Goal: Task Accomplishment & Management: Manage account settings

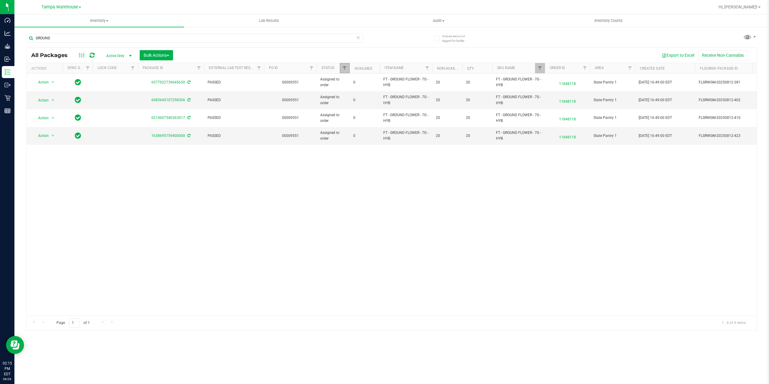
click at [347, 70] on link "Filter" at bounding box center [345, 68] width 10 height 10
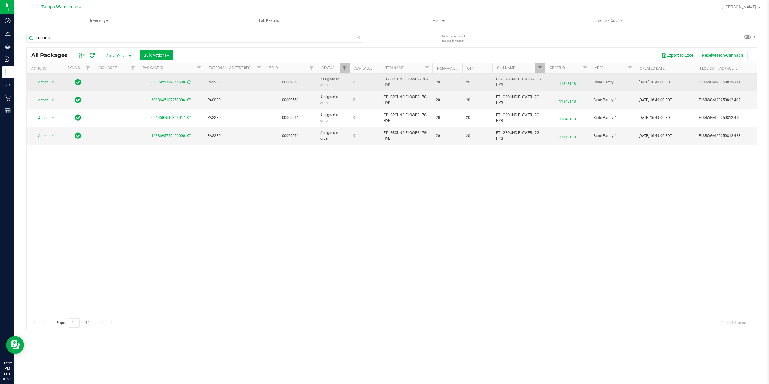
click at [167, 81] on link "6577922739645630" at bounding box center [168, 82] width 34 height 4
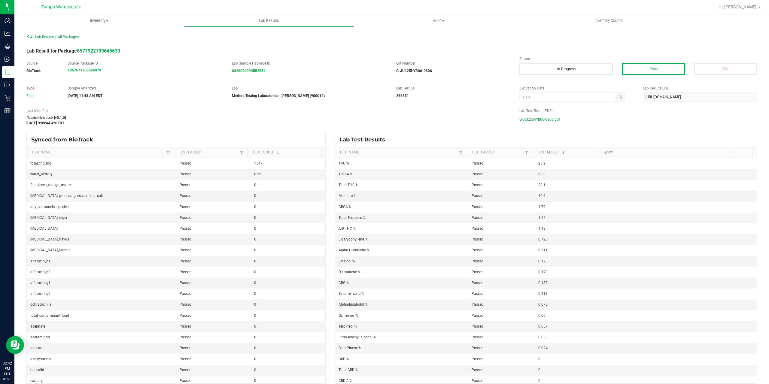
click at [541, 120] on span "G-JUL25HYB06-0806.pdf" at bounding box center [539, 119] width 41 height 9
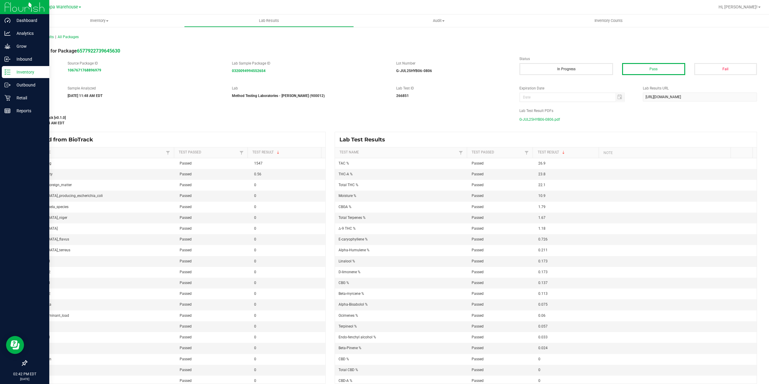
click at [17, 71] on p "Inventory" at bounding box center [29, 71] width 36 height 7
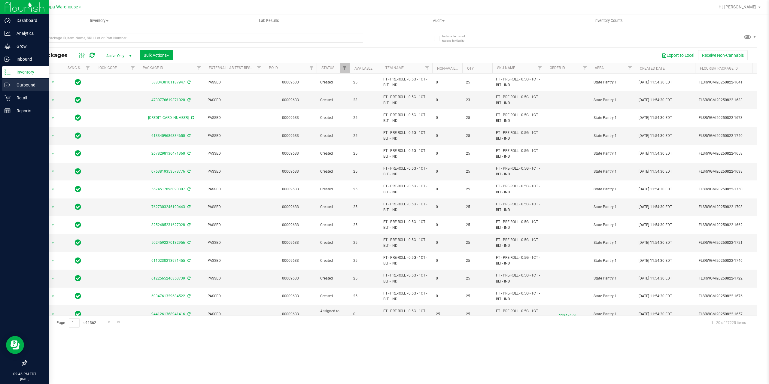
click at [12, 84] on p "Outbound" at bounding box center [29, 84] width 36 height 7
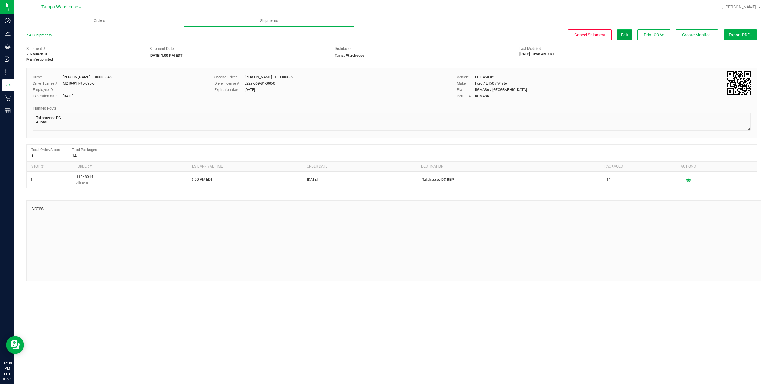
click at [621, 37] on span "Edit" at bounding box center [624, 34] width 7 height 5
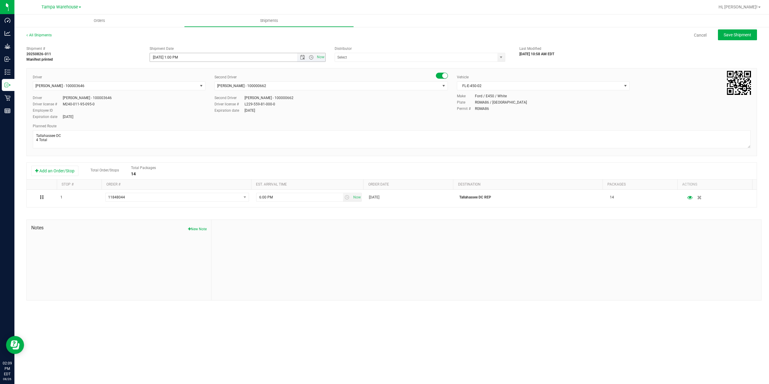
type input "Tampa Warehouse"
click at [178, 58] on input "8/26/2025 1:00 PM" at bounding box center [228, 57] width 157 height 8
click at [177, 57] on input "8/26/2025 1:011 PM" at bounding box center [228, 57] width 157 height 8
click at [272, 72] on div "Driver Aarron Mosley - 100003646 Select Driver Ian Albritton - 100006559 LOGAN …" at bounding box center [391, 112] width 730 height 88
click at [739, 38] on button "Save Shipment" at bounding box center [737, 34] width 39 height 11
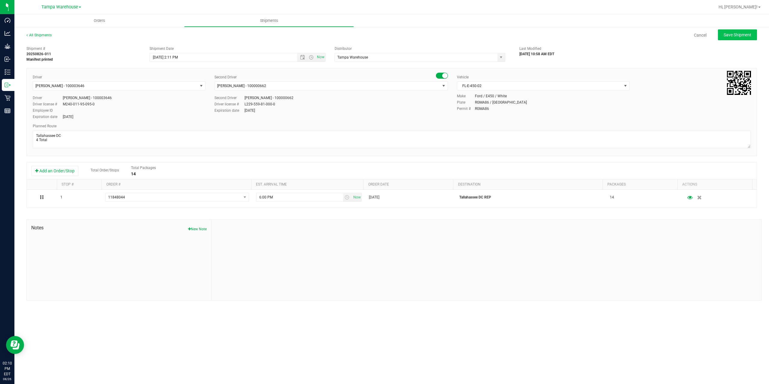
type input "8/26/2025 6:11 PM"
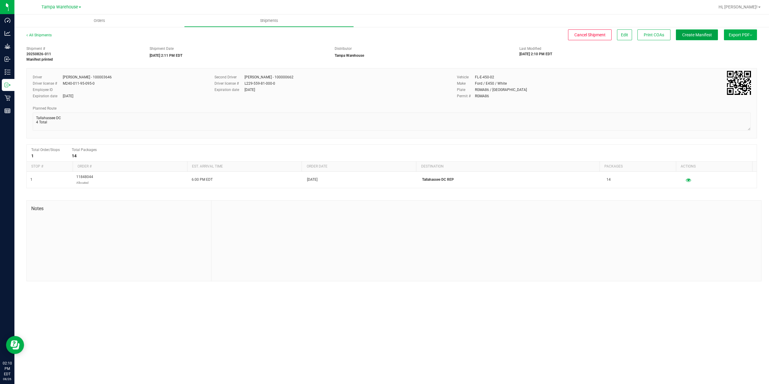
click at [696, 35] on span "Create Manifest" at bounding box center [697, 34] width 30 height 5
click at [696, 35] on span "Ship Transfer" at bounding box center [698, 34] width 25 height 5
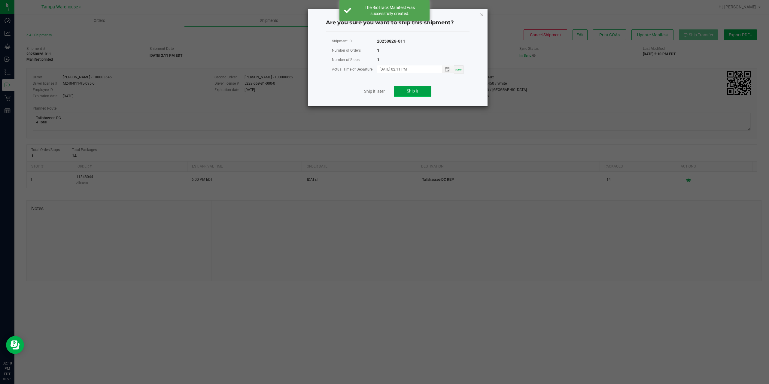
click at [405, 88] on button "Ship it" at bounding box center [413, 91] width 38 height 11
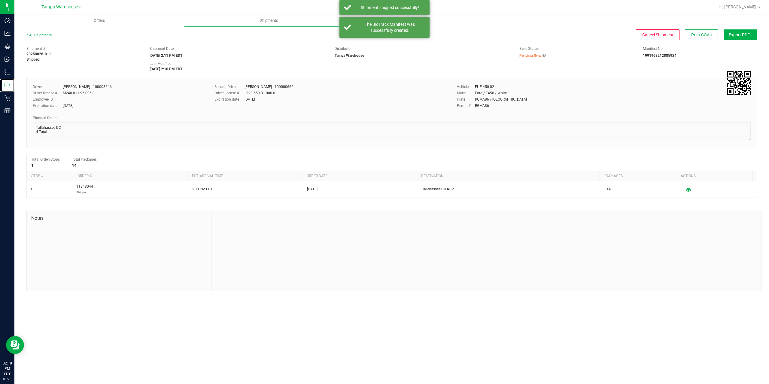
click at [8, 82] on icon at bounding box center [8, 85] width 6 height 6
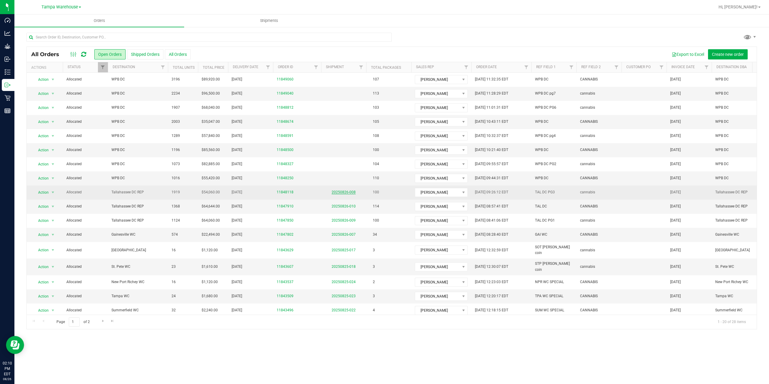
click at [350, 193] on link "20250826-008" at bounding box center [343, 192] width 24 height 4
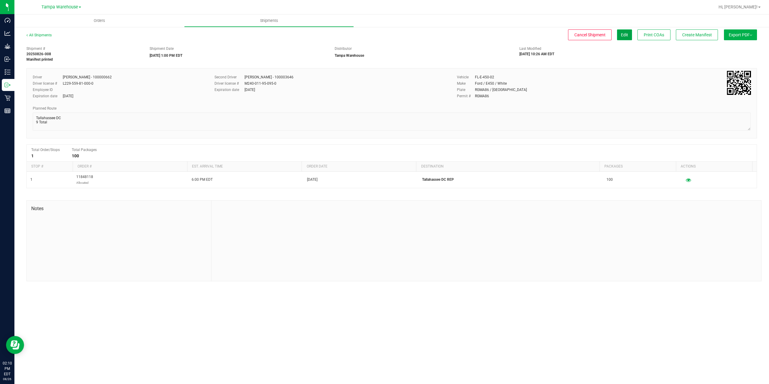
click at [624, 35] on span "Edit" at bounding box center [624, 34] width 7 height 5
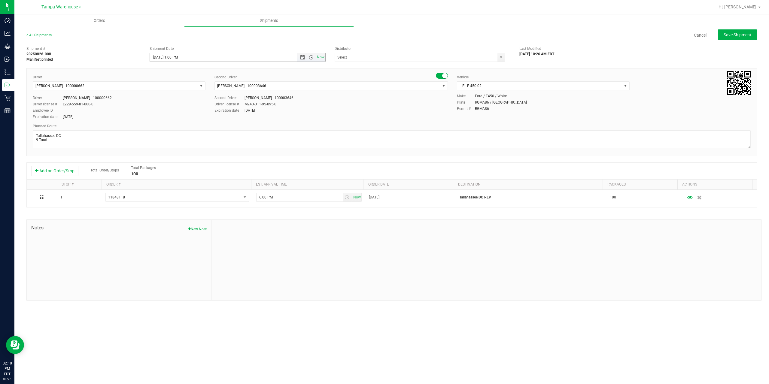
type input "Tampa Warehouse"
click at [321, 59] on span "Now" at bounding box center [320, 57] width 10 height 9
click at [179, 55] on input "8/26/2025 2:10 PM" at bounding box center [228, 57] width 157 height 8
click at [739, 35] on span "Save Shipment" at bounding box center [737, 34] width 28 height 5
type input "8/26/2025 6:13 PM"
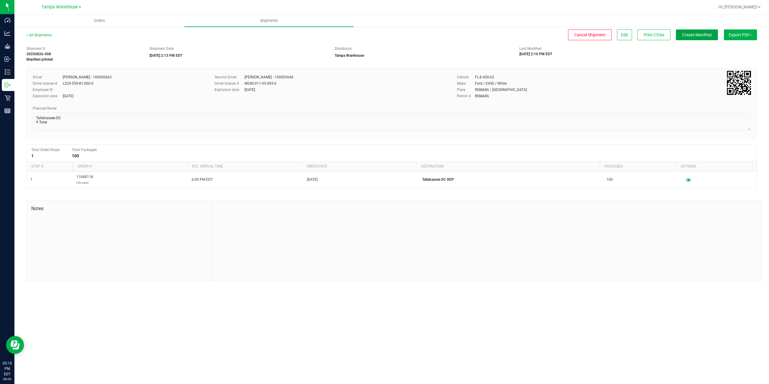
click at [704, 35] on span "Create Manifest" at bounding box center [697, 34] width 30 height 5
click at [704, 35] on div "Cancel Shipment Edit Print COAs" at bounding box center [389, 34] width 655 height 11
click at [704, 35] on span "Ship Transfer" at bounding box center [698, 34] width 25 height 5
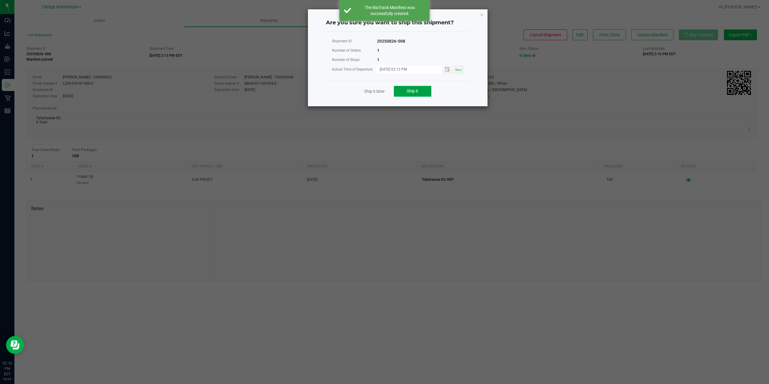
click at [406, 90] on button "Ship it" at bounding box center [413, 91] width 38 height 11
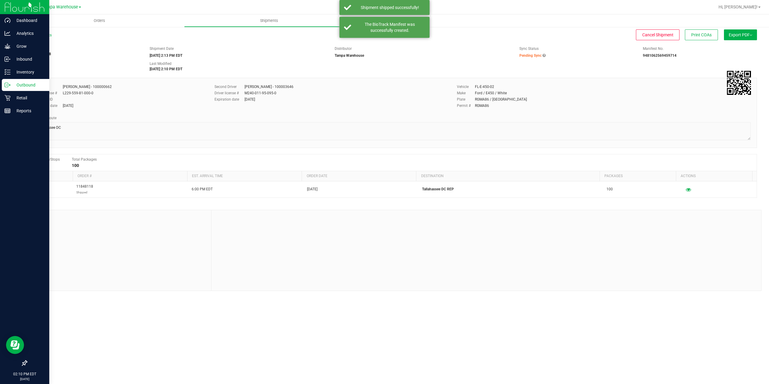
click at [10, 84] on icon at bounding box center [8, 85] width 6 height 6
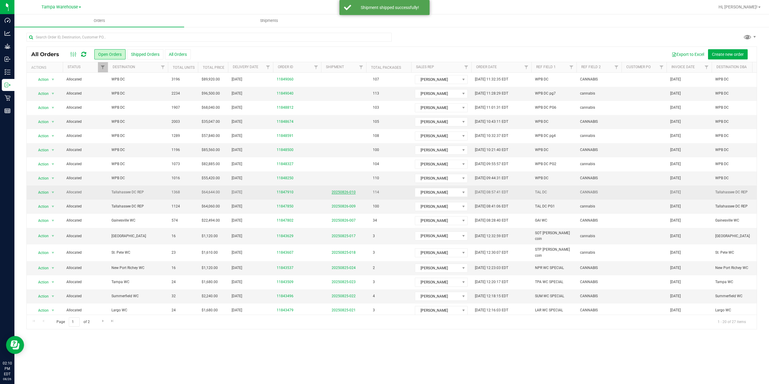
click at [348, 193] on link "20250826-010" at bounding box center [343, 192] width 24 height 4
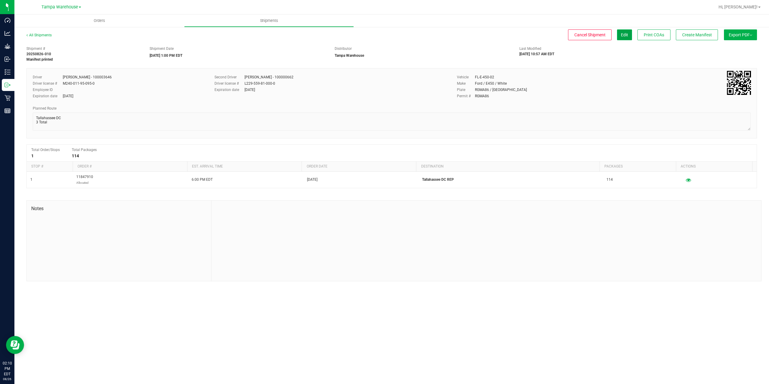
click at [619, 36] on button "Edit" at bounding box center [624, 34] width 15 height 11
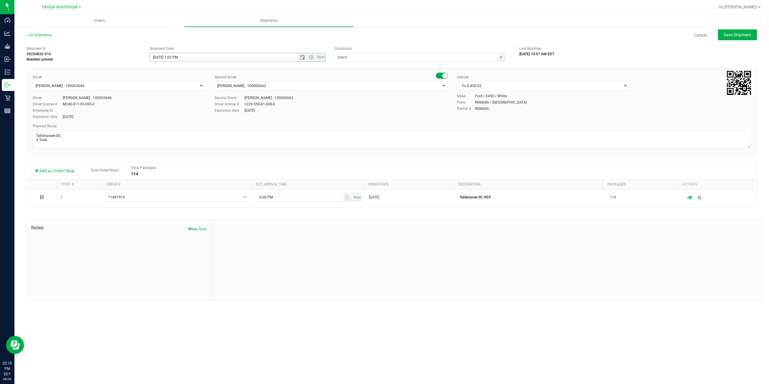
type input "Tampa Warehouse"
click at [326, 58] on div "Shipment Date 8/26/2025 1:00 PM Now" at bounding box center [237, 54] width 185 height 16
drag, startPoint x: 321, startPoint y: 58, endPoint x: 314, endPoint y: 58, distance: 6.9
click at [321, 58] on span "Now" at bounding box center [320, 57] width 10 height 9
click at [177, 56] on input "8/26/2025 2:10 PM" at bounding box center [228, 57] width 157 height 8
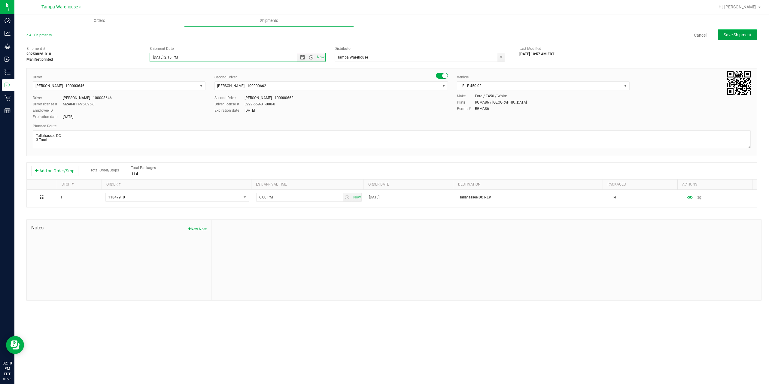
click at [746, 32] on span "Save Shipment" at bounding box center [737, 34] width 28 height 5
type input "8/26/2025 6:15 PM"
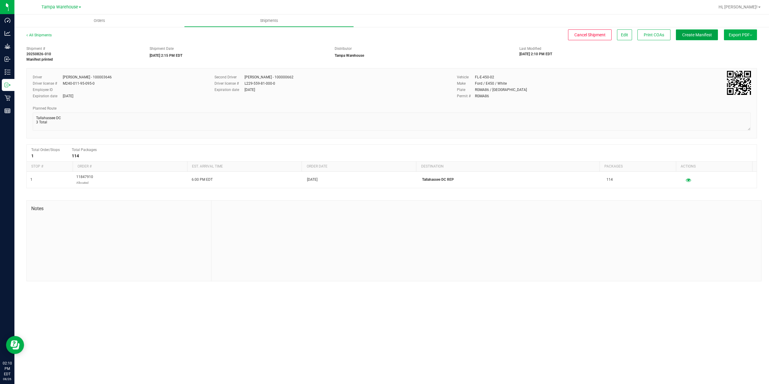
click at [693, 34] on span "Create Manifest" at bounding box center [697, 34] width 30 height 5
click at [693, 34] on span "Ship Transfer" at bounding box center [698, 34] width 25 height 5
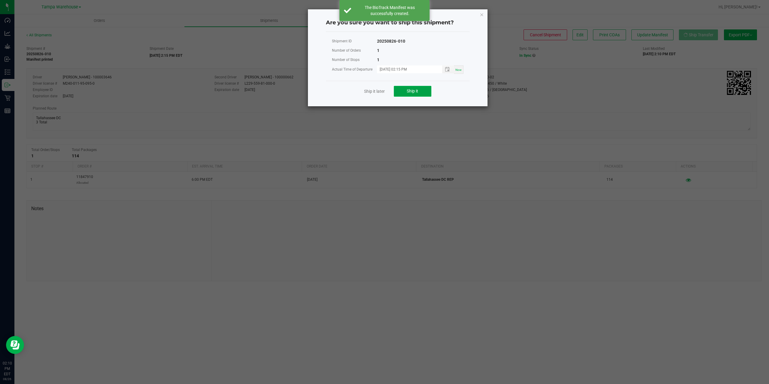
click at [423, 94] on button "Ship it" at bounding box center [413, 91] width 38 height 11
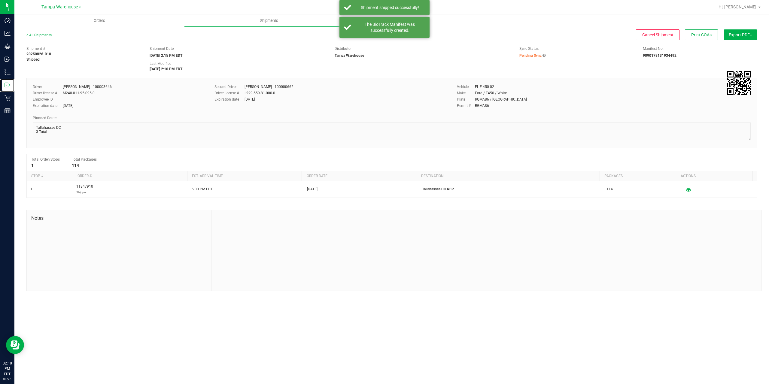
click at [7, 85] on circle at bounding box center [6, 85] width 1 height 1
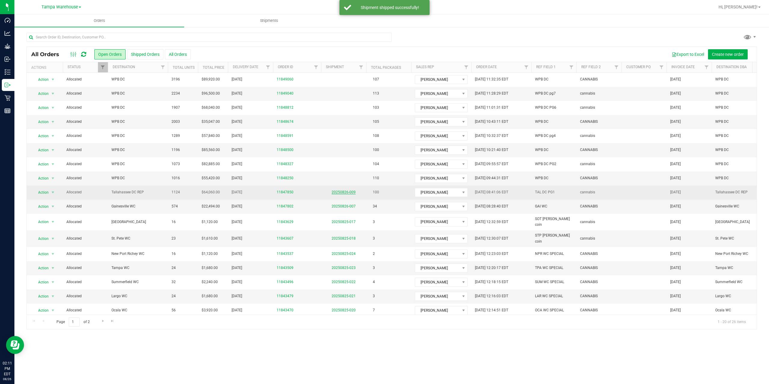
click at [340, 191] on link "20250826-009" at bounding box center [343, 192] width 24 height 4
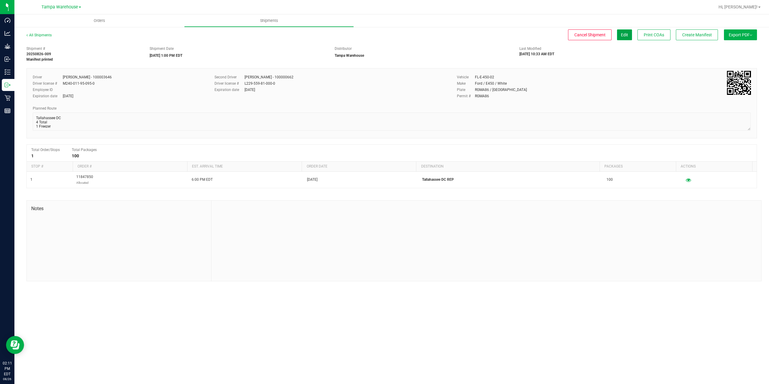
click at [621, 33] on span "Edit" at bounding box center [624, 34] width 7 height 5
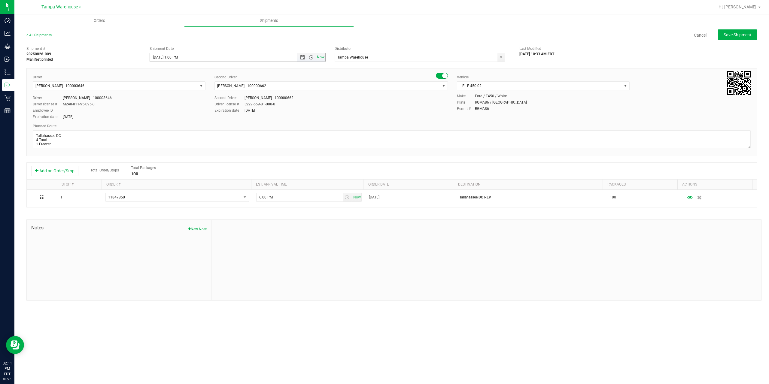
click at [319, 58] on span "Now" at bounding box center [320, 57] width 10 height 9
click at [177, 55] on input "8/26/2025 2:11 PM" at bounding box center [228, 57] width 157 height 8
click at [733, 35] on span "Save Shipment" at bounding box center [737, 34] width 28 height 5
type input "8/26/2025 6:15 PM"
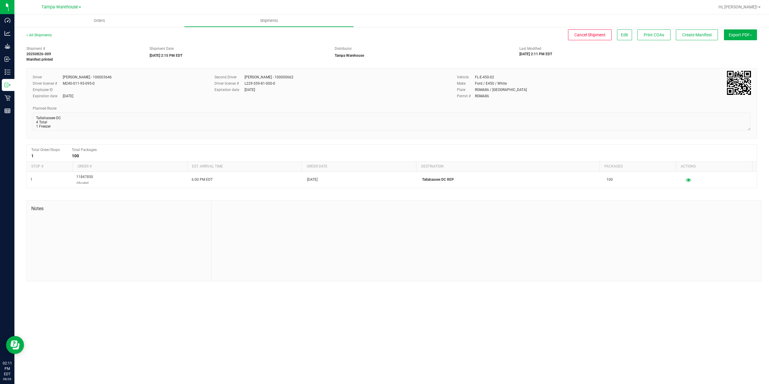
click at [733, 35] on span "Export PDF" at bounding box center [739, 34] width 23 height 5
click at [694, 24] on ul "Orders Shipments" at bounding box center [398, 20] width 769 height 13
click at [695, 31] on button "Create Manifest" at bounding box center [696, 34] width 42 height 11
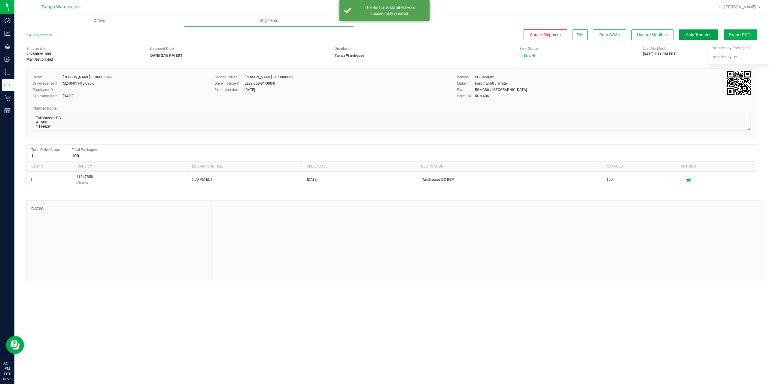
click at [695, 31] on button "Ship Transfer" at bounding box center [697, 34] width 39 height 11
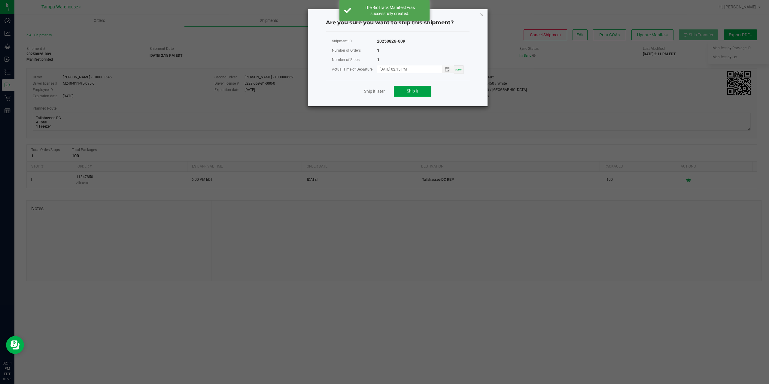
click at [422, 85] on div "Ship it later Ship it" at bounding box center [398, 91] width 144 height 21
click at [424, 93] on button "Ship it" at bounding box center [413, 91] width 38 height 11
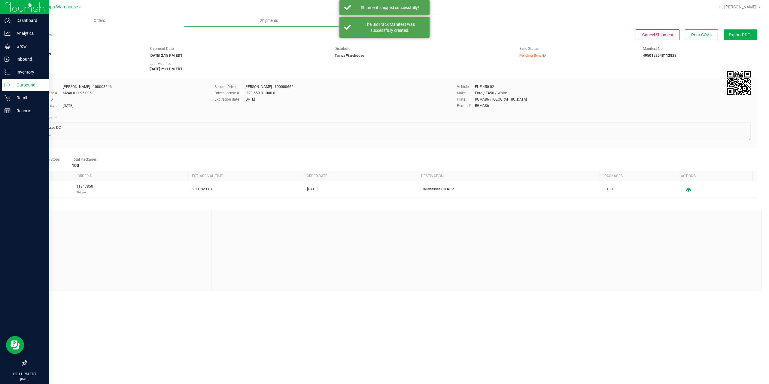
click at [6, 86] on icon at bounding box center [8, 85] width 6 height 6
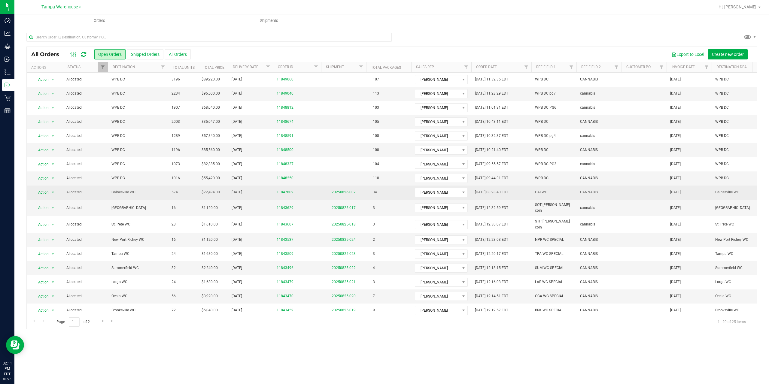
click at [346, 191] on link "20250826-007" at bounding box center [343, 192] width 24 height 4
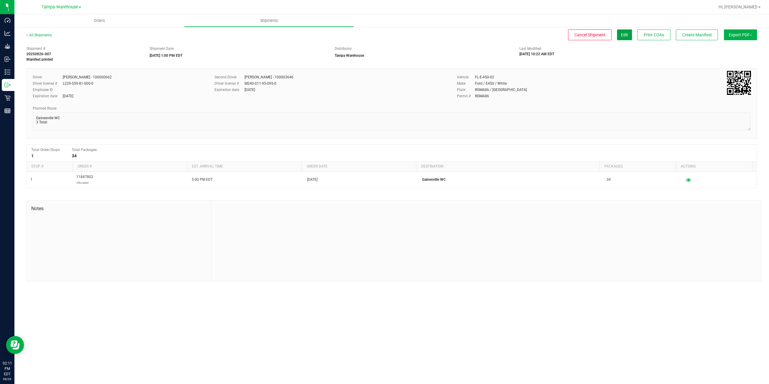
click at [625, 39] on button "Edit" at bounding box center [624, 34] width 15 height 11
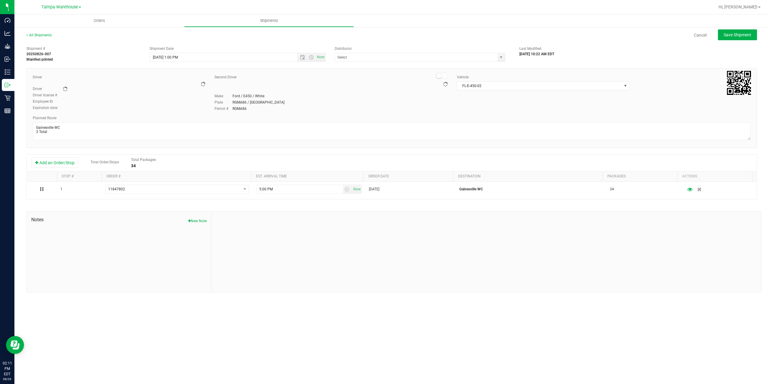
type input "Tampa Warehouse"
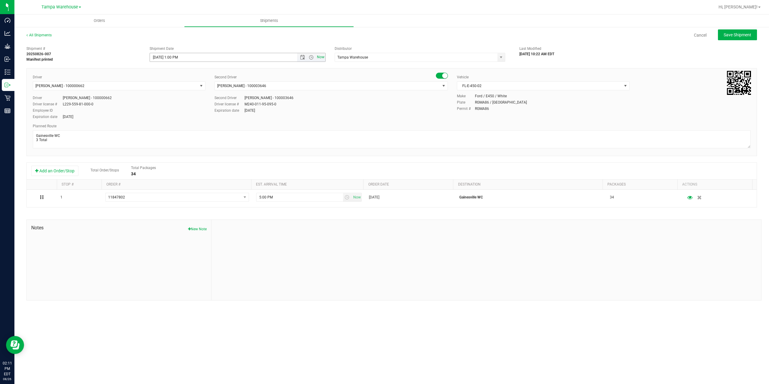
click at [320, 56] on span "Now" at bounding box center [320, 57] width 10 height 9
click at [177, 57] on input "8/26/2025 2:11 PM" at bounding box center [228, 57] width 157 height 8
click at [724, 35] on span "Save Shipment" at bounding box center [737, 34] width 28 height 5
type input "8/26/2025 6:15 PM"
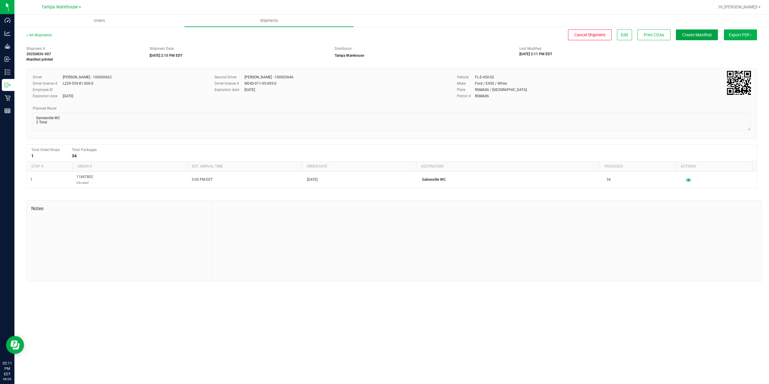
click at [703, 35] on span "Create Manifest" at bounding box center [697, 34] width 30 height 5
click at [703, 35] on span "Ship Transfer" at bounding box center [698, 34] width 25 height 5
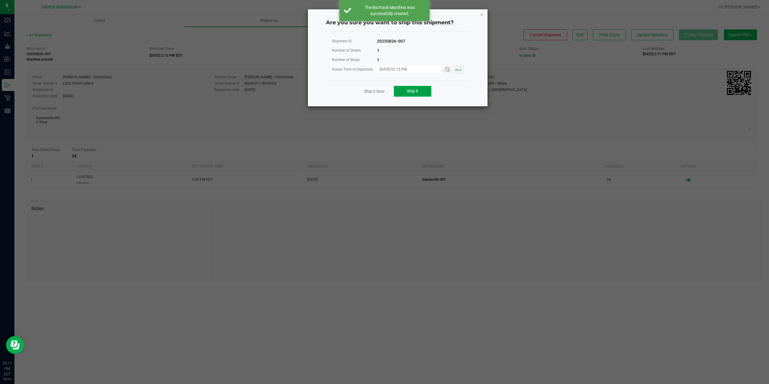
click at [430, 90] on button "Ship it" at bounding box center [413, 91] width 38 height 11
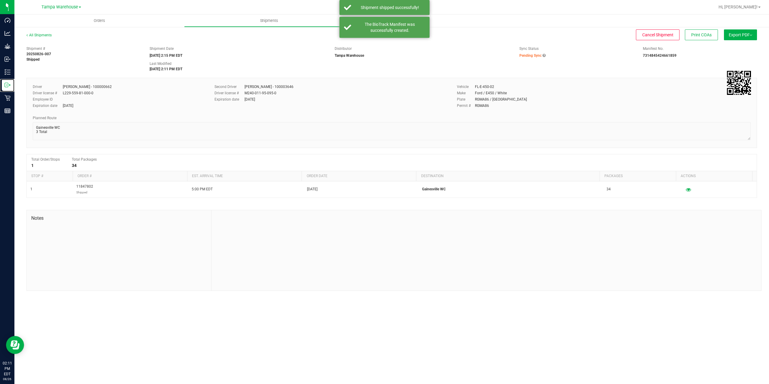
click at [5, 86] on icon at bounding box center [8, 85] width 6 height 6
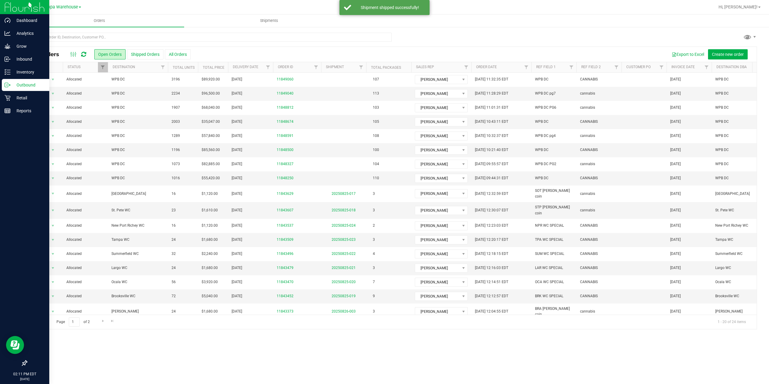
scroll to position [50, 0]
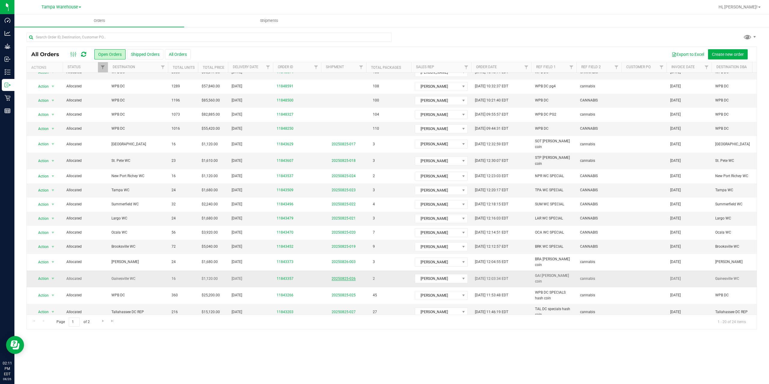
click at [342, 277] on link "20250825-026" at bounding box center [343, 279] width 24 height 4
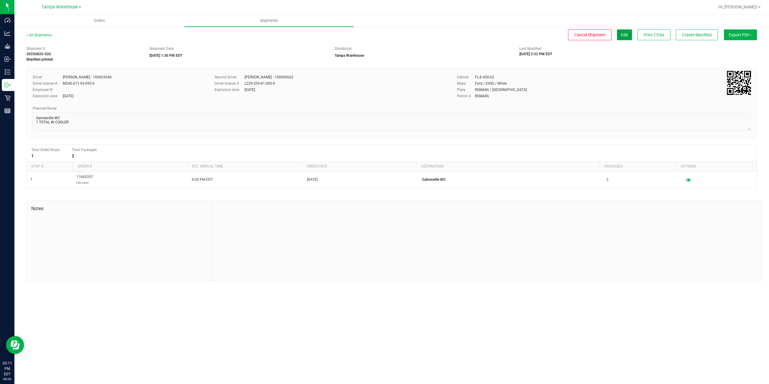
click at [619, 34] on button "Edit" at bounding box center [624, 34] width 15 height 11
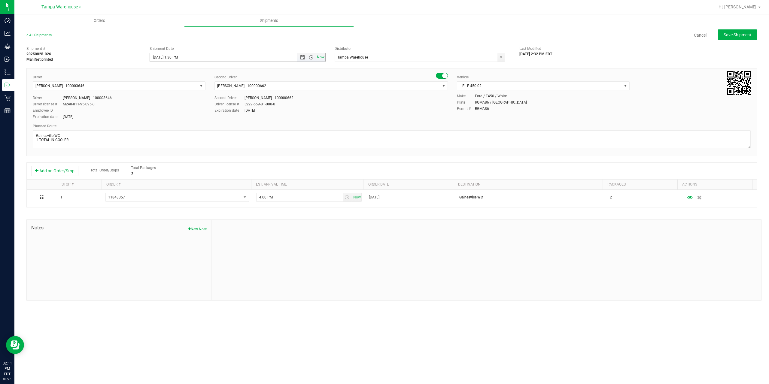
click at [320, 58] on span "Now" at bounding box center [320, 57] width 10 height 9
click at [177, 56] on input "8/26/2025 2:11 PM" at bounding box center [228, 57] width 157 height 8
click at [297, 69] on div "Driver Aarron Mosley - 100003646 Select Driver Ian Albritton - 100006559 LOGAN …" at bounding box center [391, 112] width 730 height 88
click at [728, 32] on button "Save Shipment" at bounding box center [737, 34] width 39 height 11
type input "8/26/2025 6:15 PM"
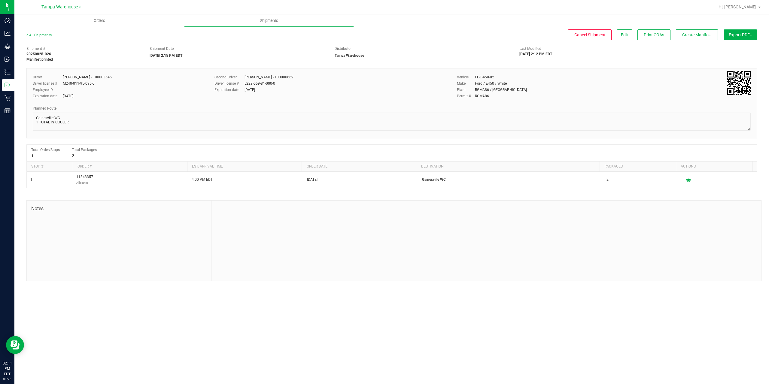
click at [740, 33] on span "Export PDF" at bounding box center [739, 34] width 23 height 5
click at [709, 33] on span "Create Manifest" at bounding box center [697, 34] width 30 height 5
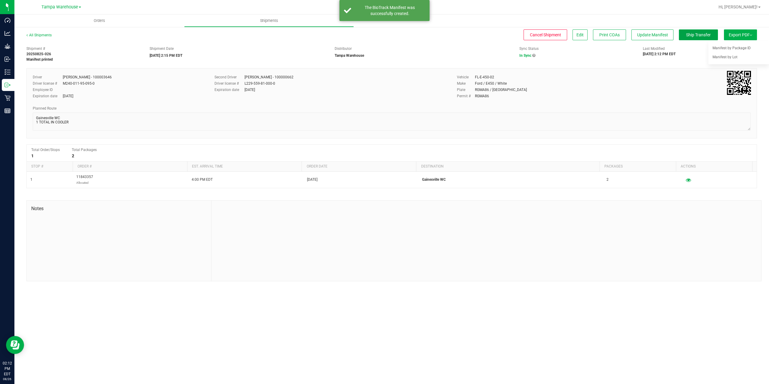
click at [709, 33] on button "Ship Transfer" at bounding box center [697, 34] width 39 height 11
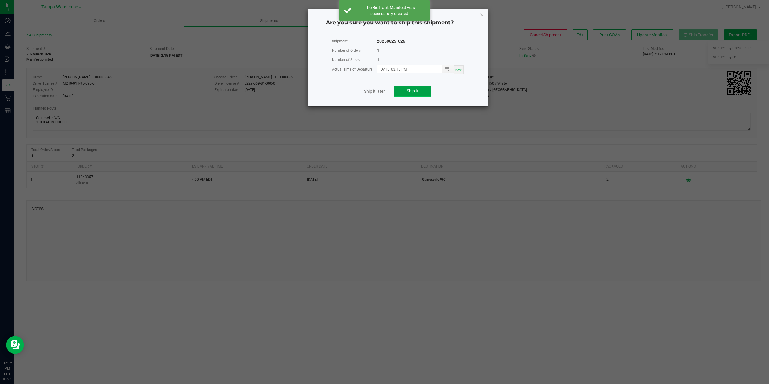
click at [416, 93] on span "Ship it" at bounding box center [411, 91] width 11 height 5
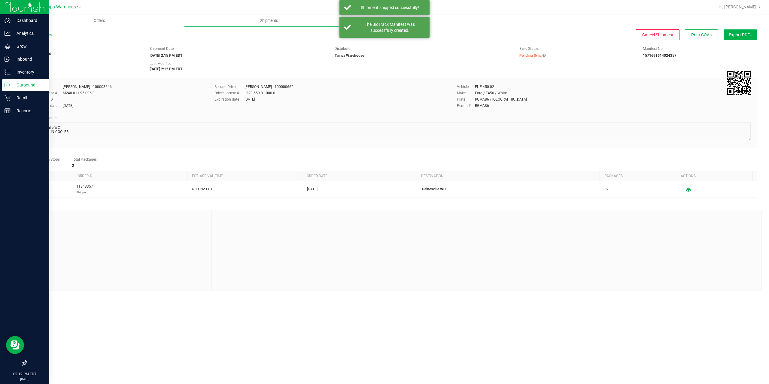
click at [6, 84] on icon at bounding box center [8, 85] width 6 height 6
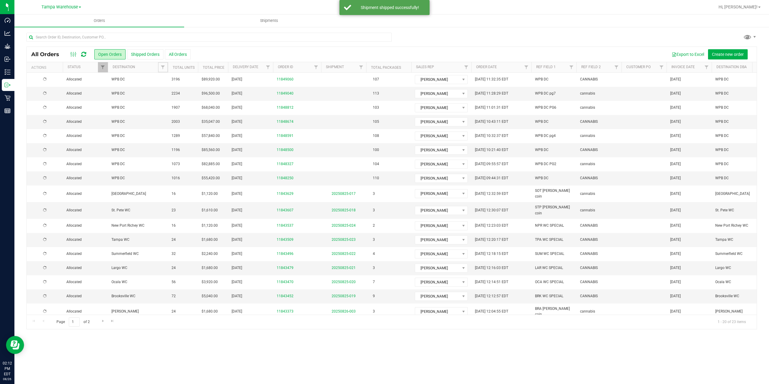
click at [164, 68] on span "Filter" at bounding box center [162, 67] width 5 height 5
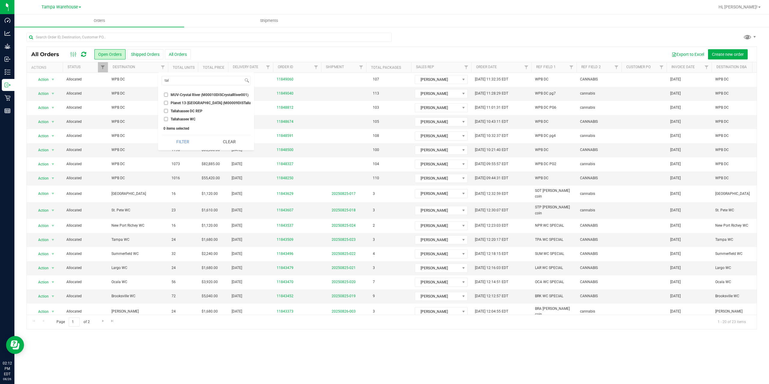
type input "tal"
click at [175, 110] on span "Tallahassee DC REP" at bounding box center [187, 111] width 32 height 4
click at [168, 110] on input "Tallahassee DC REP" at bounding box center [166, 111] width 4 height 4
checkbox input "true"
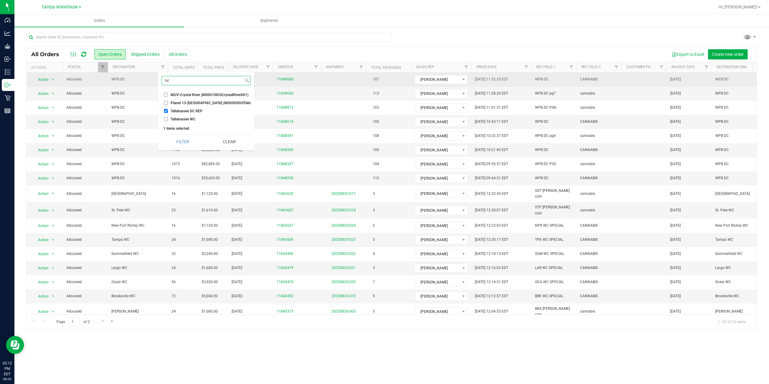
drag, startPoint x: 171, startPoint y: 80, endPoint x: 150, endPoint y: 78, distance: 21.3
click at [150, 79] on body "Dashboard Analytics Grow Inbound Inventory Outbound Retail Reports 02:12 PM EDT…" at bounding box center [384, 192] width 769 height 384
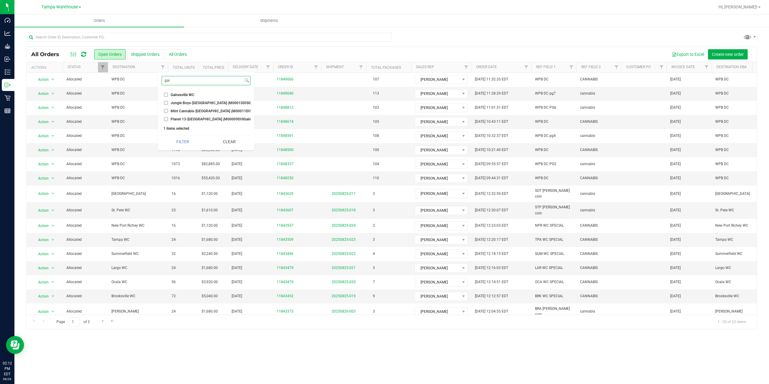
type input "gai"
click at [169, 93] on label "Gainesville WC" at bounding box center [179, 95] width 30 height 4
click at [168, 93] on input "Gainesville WC" at bounding box center [166, 95] width 4 height 4
checkbox input "true"
click at [185, 145] on button "Filter" at bounding box center [183, 141] width 42 height 13
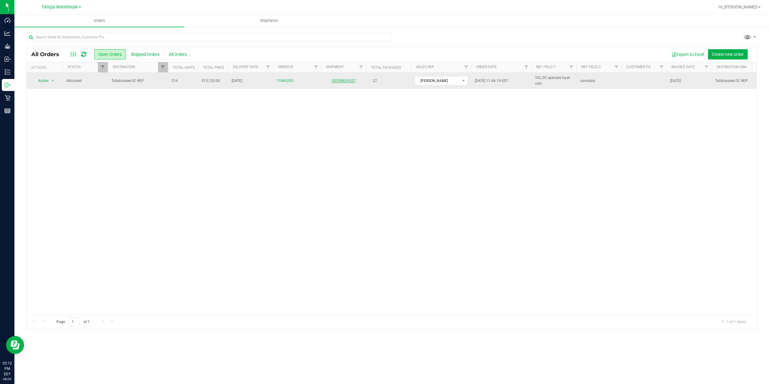
click at [339, 80] on link "20250825-027" at bounding box center [343, 81] width 24 height 4
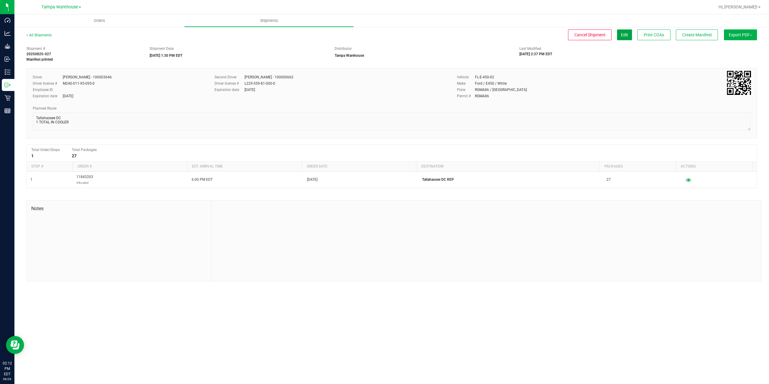
click at [626, 38] on button "Edit" at bounding box center [624, 34] width 15 height 11
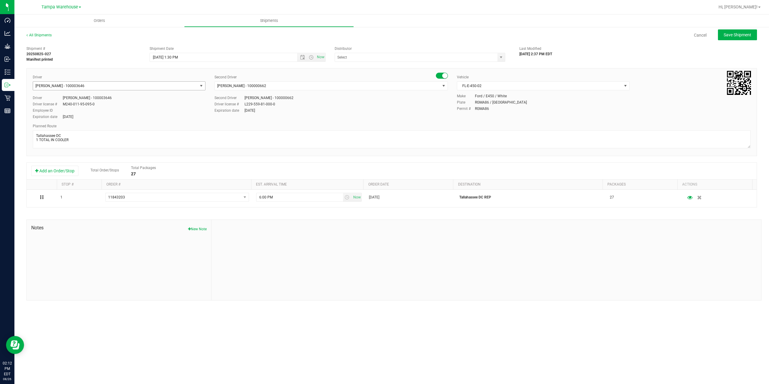
type input "Tampa Warehouse"
click at [319, 56] on span "Now" at bounding box center [320, 57] width 10 height 9
click at [178, 57] on input "8/26/2025 2:12 PM" at bounding box center [228, 57] width 157 height 8
click at [724, 38] on button "Save Shipment" at bounding box center [737, 34] width 39 height 11
type input "8/26/2025 6:15 PM"
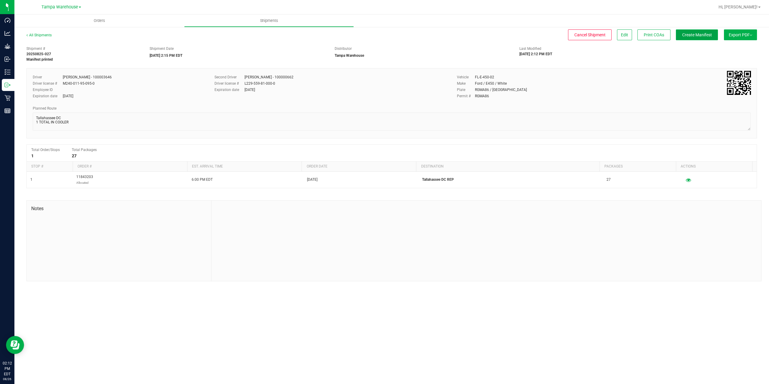
click at [706, 37] on span "Create Manifest" at bounding box center [697, 34] width 30 height 5
click at [706, 37] on span "Ship Transfer" at bounding box center [698, 34] width 25 height 5
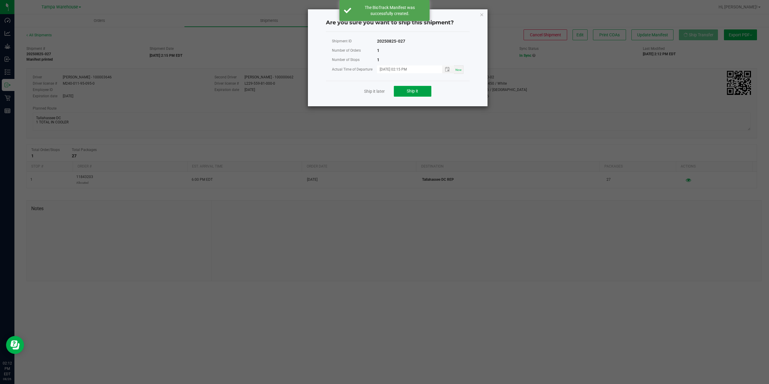
click at [410, 92] on span "Ship it" at bounding box center [411, 91] width 11 height 5
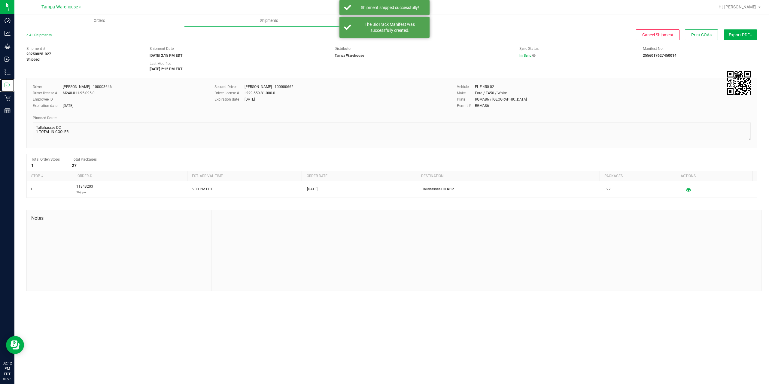
click at [9, 85] on icon at bounding box center [8, 85] width 6 height 6
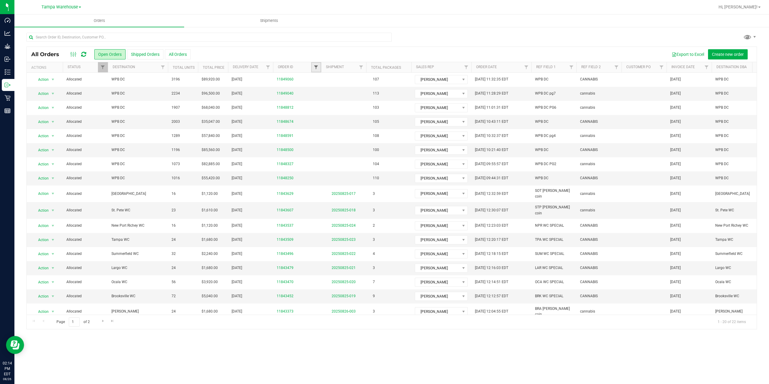
click at [316, 69] on span "Filter" at bounding box center [315, 67] width 5 height 5
type input "8812"
click at [315, 90] on button "Filter" at bounding box center [329, 96] width 29 height 13
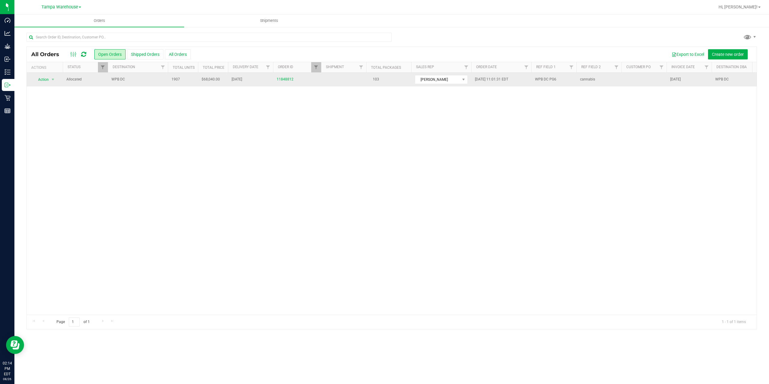
click at [137, 83] on td "WPB DC" at bounding box center [138, 80] width 60 height 14
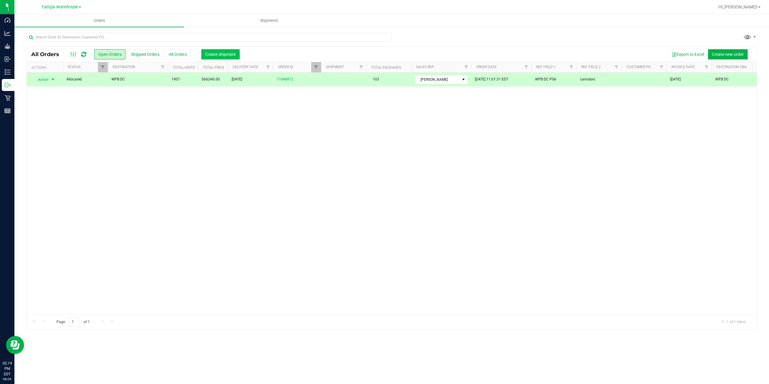
click at [220, 59] on button "Create shipment" at bounding box center [220, 54] width 38 height 10
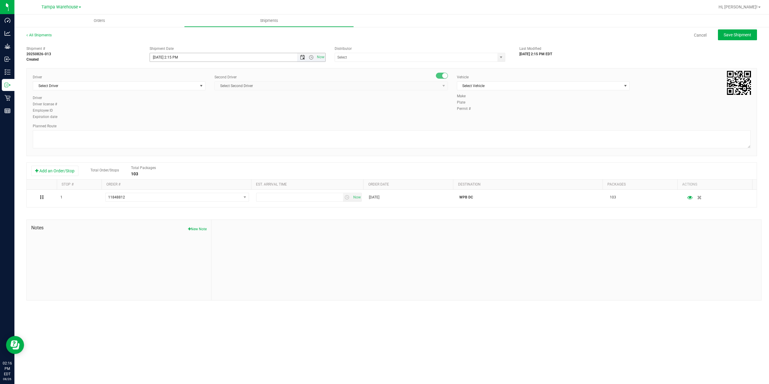
click at [303, 57] on span "Open the date view" at bounding box center [302, 57] width 5 height 5
click at [182, 127] on link "27" at bounding box center [181, 127] width 9 height 9
click at [309, 59] on span "Open the time view" at bounding box center [311, 57] width 5 height 5
click at [193, 109] on li "6:30 AM" at bounding box center [237, 108] width 175 height 8
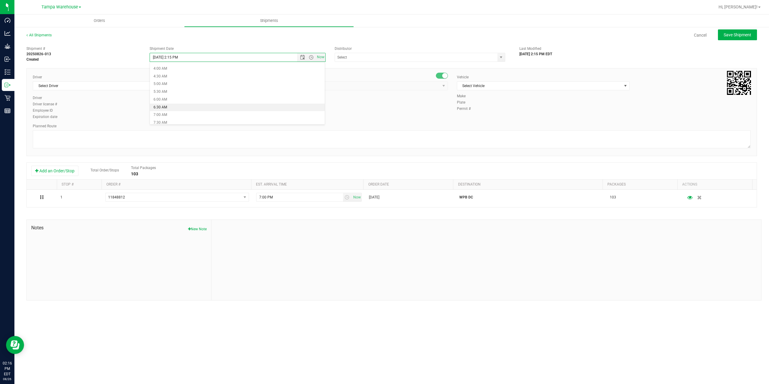
type input "8/27/2025 6:30 AM"
click at [390, 56] on input "text" at bounding box center [414, 57] width 158 height 8
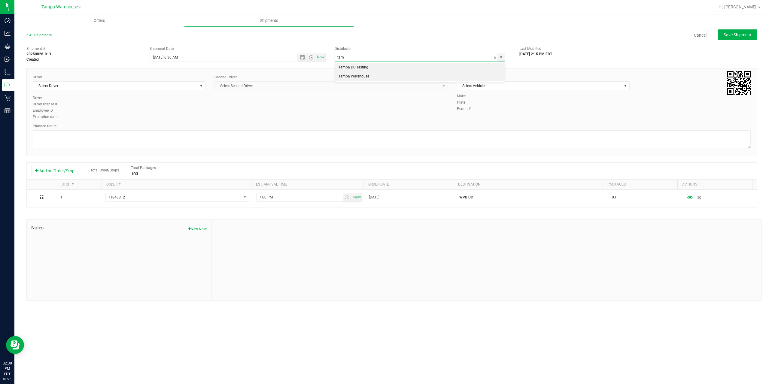
click at [349, 75] on li "Tampa Warehouse" at bounding box center [420, 76] width 170 height 9
type input "Tampa Warehouse"
click at [122, 84] on span "Select Driver" at bounding box center [115, 86] width 165 height 8
click at [170, 87] on span "Select Driver" at bounding box center [115, 86] width 165 height 8
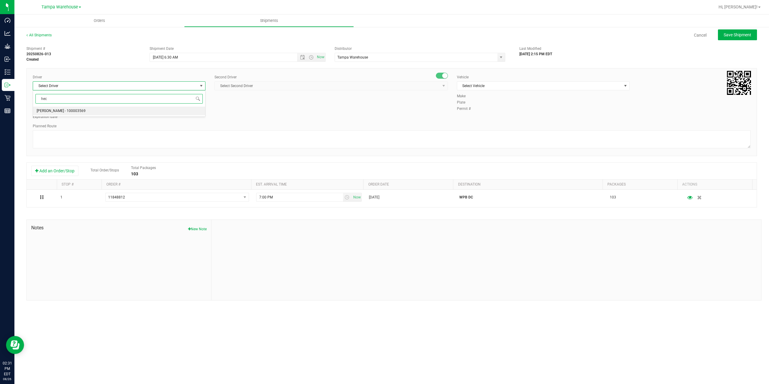
click at [100, 107] on li "Hector Ayala - 100003569" at bounding box center [119, 111] width 172 height 9
type input "hec"
click at [260, 86] on span "Select Second Driver" at bounding box center [327, 86] width 225 height 8
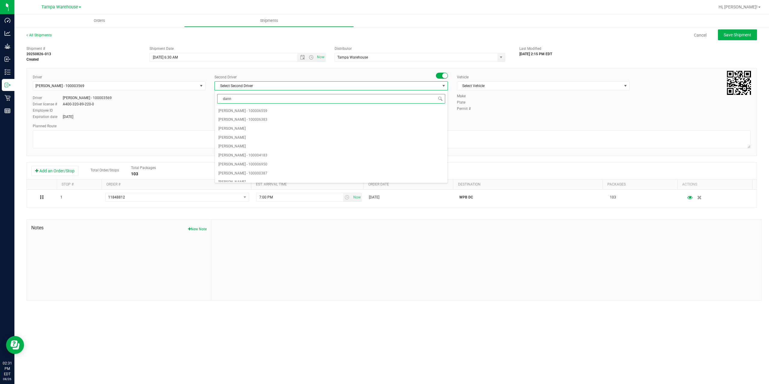
type input "danny"
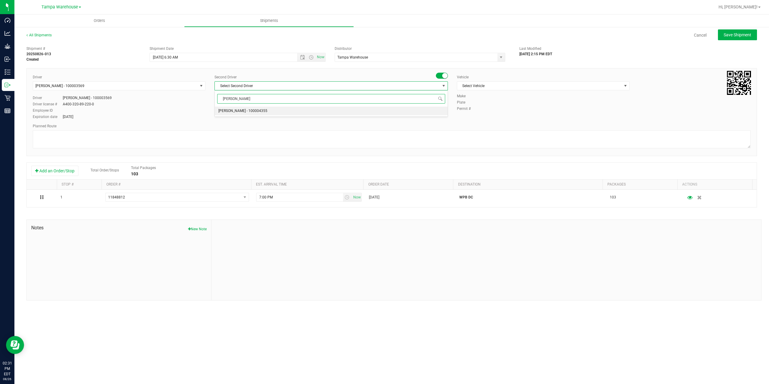
click at [234, 110] on span "Danny Vickers - 100004355" at bounding box center [242, 111] width 49 height 8
click at [494, 88] on span "Select Vehicle" at bounding box center [539, 86] width 165 height 8
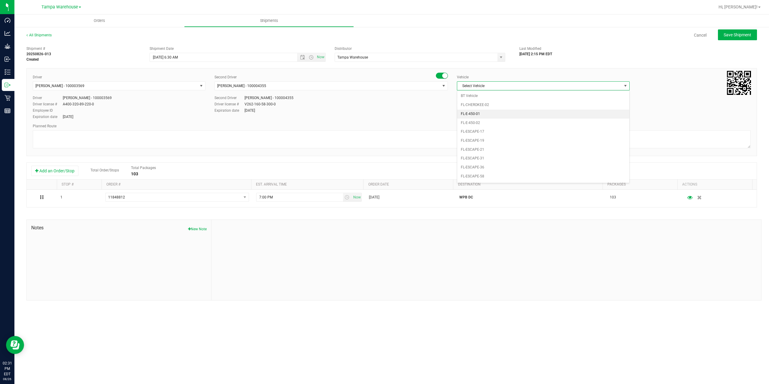
click at [491, 113] on li "FL-E-450-01" at bounding box center [543, 114] width 172 height 9
click at [440, 135] on textarea at bounding box center [392, 139] width 718 height 18
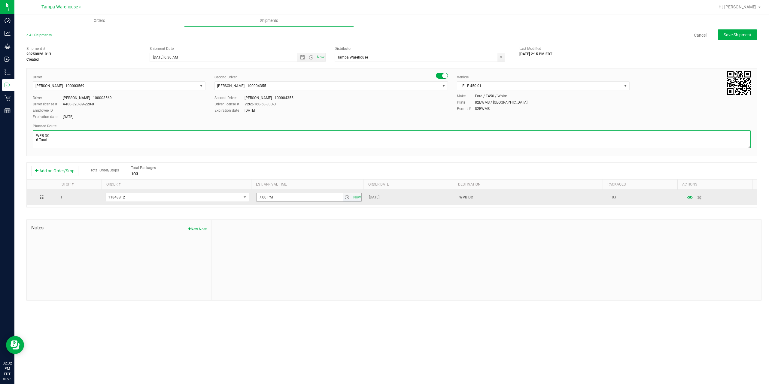
click at [346, 197] on span "select" at bounding box center [346, 197] width 5 height 5
type textarea "WPB DC 6 Total"
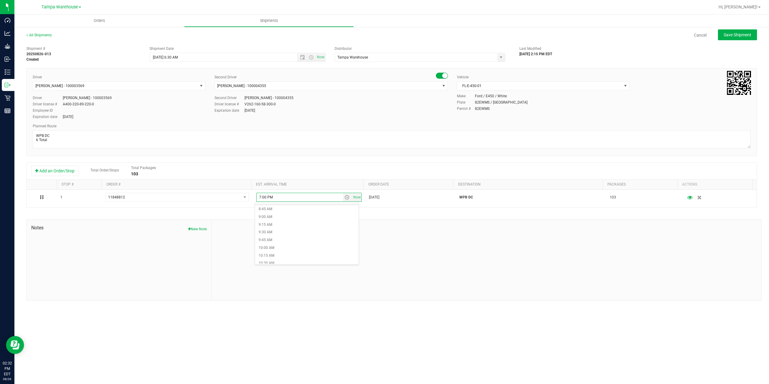
scroll to position [300, 0]
click at [287, 249] on li "11:00 AM" at bounding box center [307, 247] width 104 height 8
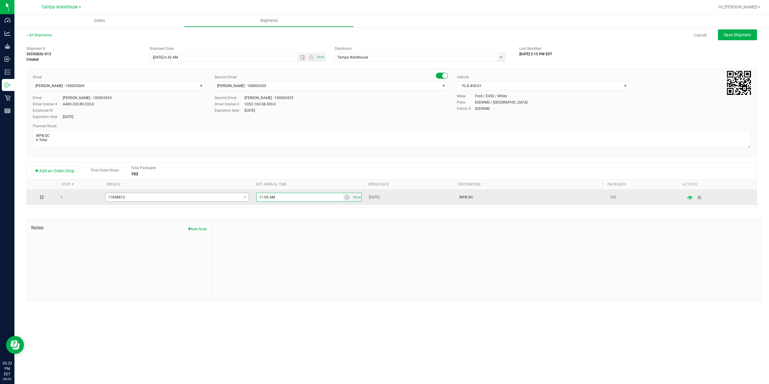
drag, startPoint x: 274, startPoint y: 198, endPoint x: 241, endPoint y: 194, distance: 33.3
click at [241, 195] on tr "1 11848812 11849060 11849040 11848812 11848674 11848591 11848500 11848327 11848…" at bounding box center [392, 197] width 730 height 15
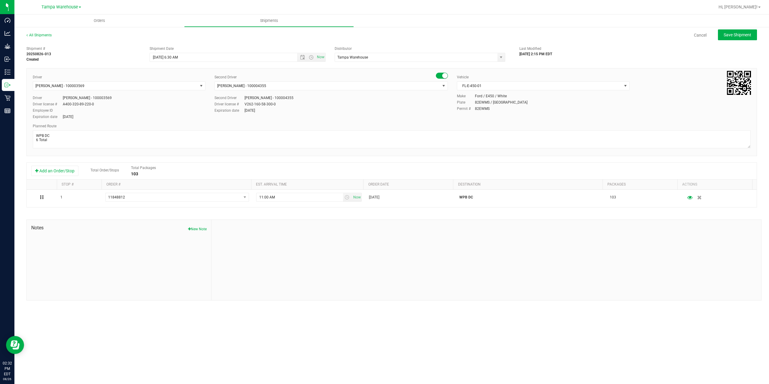
click at [294, 224] on div at bounding box center [485, 260] width 549 height 80
click at [739, 32] on button "Save Shipment" at bounding box center [737, 34] width 39 height 11
type input "8/27/2025 10:30 AM"
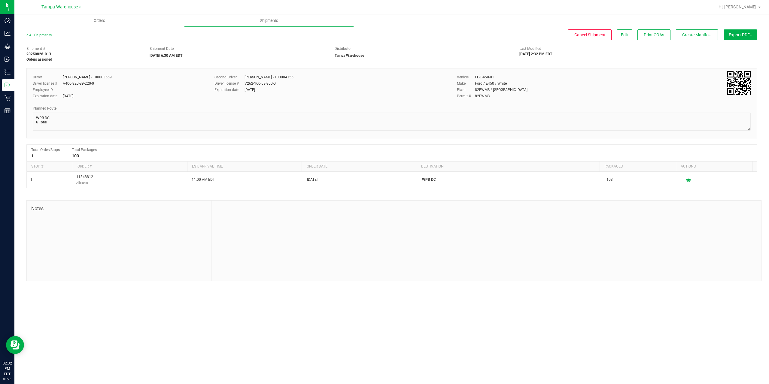
click at [739, 32] on button "Export PDF" at bounding box center [740, 34] width 33 height 11
click at [736, 50] on li "Manifest by Package ID" at bounding box center [738, 48] width 61 height 9
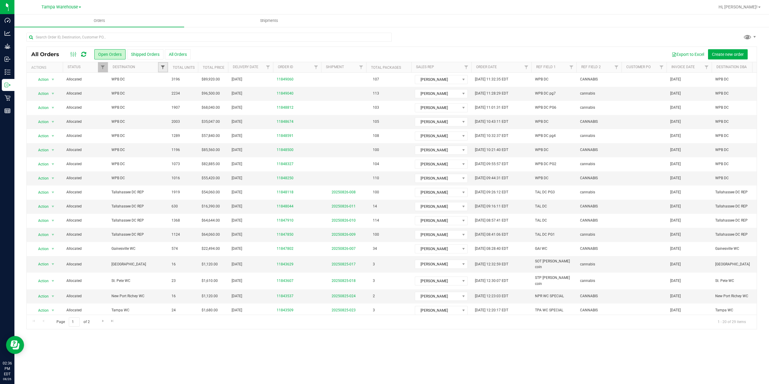
click at [162, 68] on span "Filter" at bounding box center [162, 67] width 5 height 5
type input "wpb"
click at [165, 94] on input "WPB DC" at bounding box center [166, 95] width 4 height 4
checkbox input "true"
click at [173, 123] on button "Filter" at bounding box center [176, 125] width 29 height 13
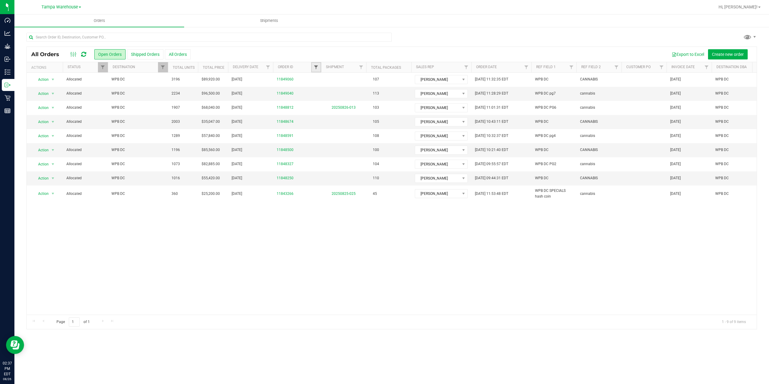
click at [316, 68] on span "Filter" at bounding box center [315, 67] width 5 height 5
type input "8591"
click at [315, 90] on button "Filter" at bounding box center [329, 96] width 29 height 13
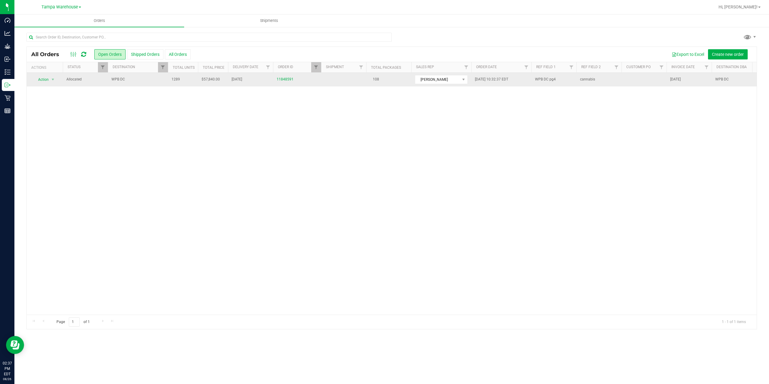
click at [144, 81] on span "WPB DC" at bounding box center [137, 80] width 53 height 6
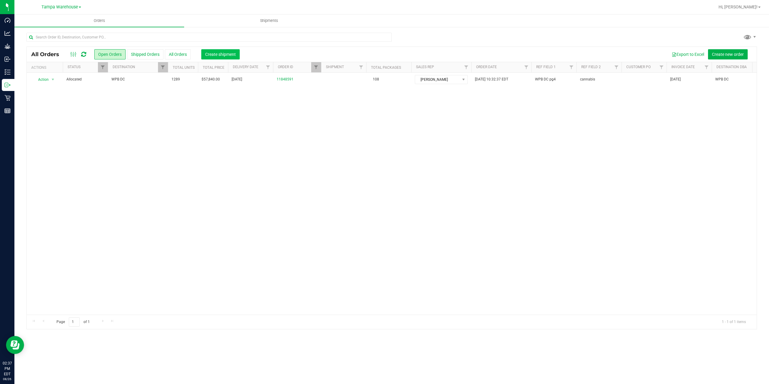
click at [204, 56] on button "Create shipment" at bounding box center [220, 54] width 38 height 10
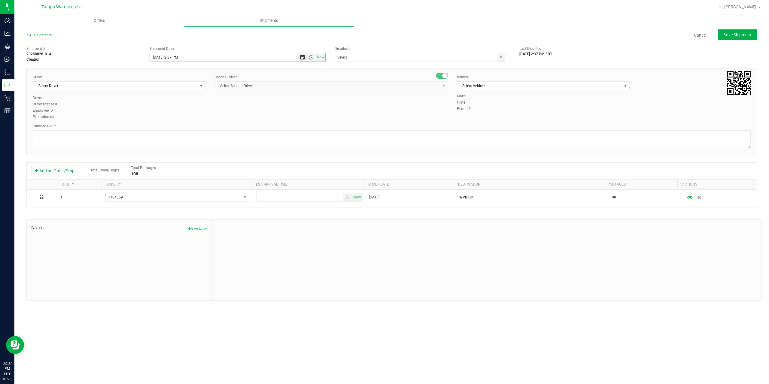
click at [302, 57] on span "Open the date view" at bounding box center [302, 57] width 5 height 5
click at [181, 127] on link "27" at bounding box center [181, 127] width 9 height 9
click at [311, 57] on span "Open the time view" at bounding box center [311, 57] width 5 height 5
click at [184, 107] on li "6:30 AM" at bounding box center [237, 108] width 175 height 8
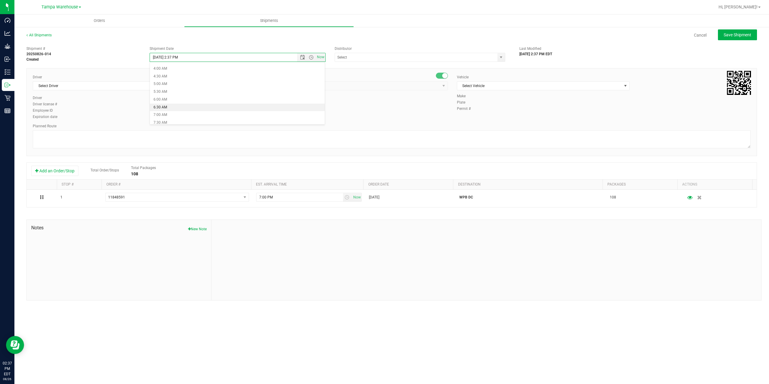
type input "8/27/2025 6:30 AM"
click at [356, 58] on input "text" at bounding box center [414, 57] width 158 height 8
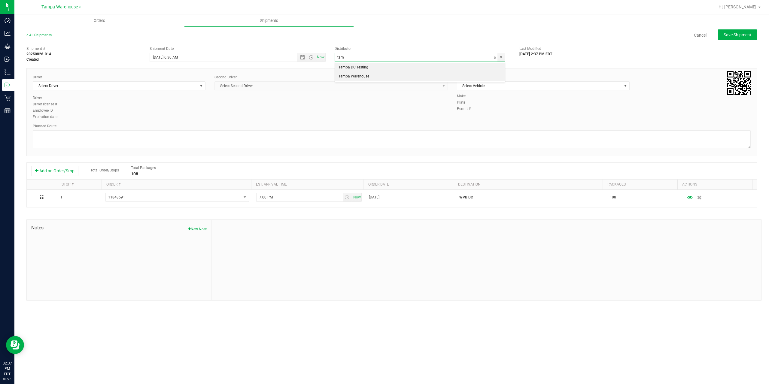
click at [350, 77] on li "Tampa Warehouse" at bounding box center [420, 76] width 170 height 9
type input "Tampa Warehouse"
click at [121, 86] on span "Select Driver" at bounding box center [115, 86] width 165 height 8
click at [178, 86] on span "Select Driver" at bounding box center [115, 86] width 165 height 8
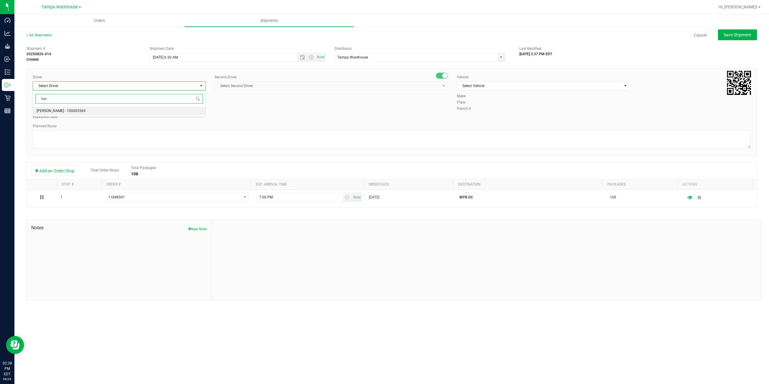
click at [129, 112] on li "Hector Ayala - 100003569" at bounding box center [119, 111] width 172 height 9
type input "hec"
click at [268, 88] on span "Select Second Driver" at bounding box center [327, 86] width 225 height 8
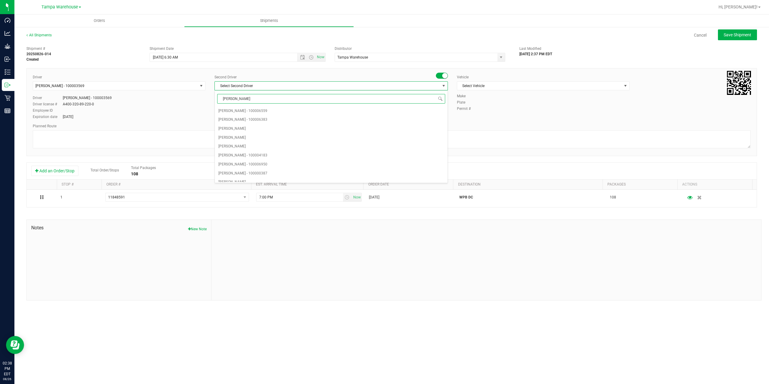
type input "dann"
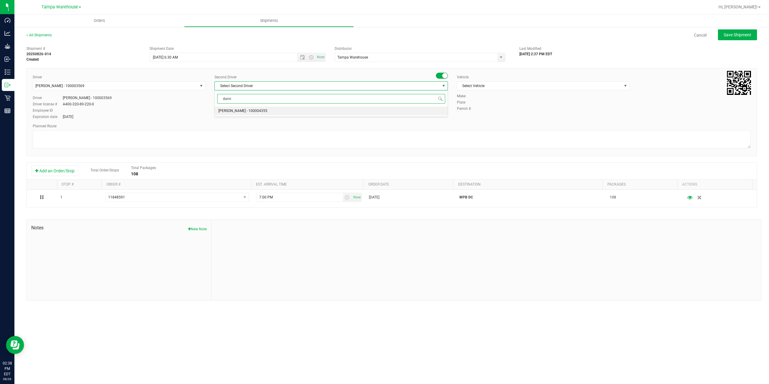
click at [249, 111] on span "Danny Vickers - 100004355" at bounding box center [242, 111] width 49 height 8
click at [510, 86] on span "Select Vehicle" at bounding box center [539, 86] width 165 height 8
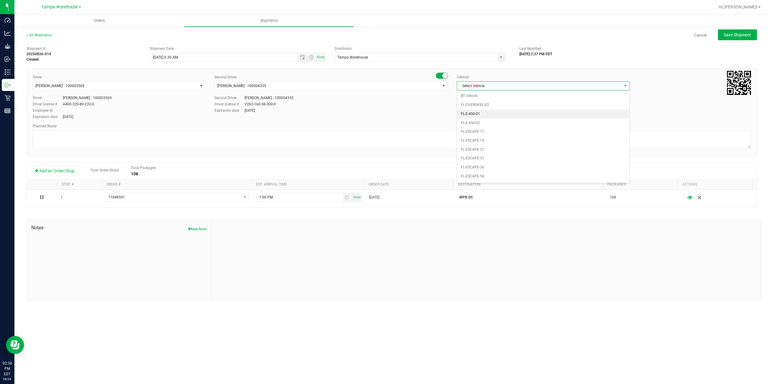
click at [491, 117] on li "FL-E-450-01" at bounding box center [543, 114] width 172 height 9
click at [457, 141] on textarea at bounding box center [392, 139] width 718 height 18
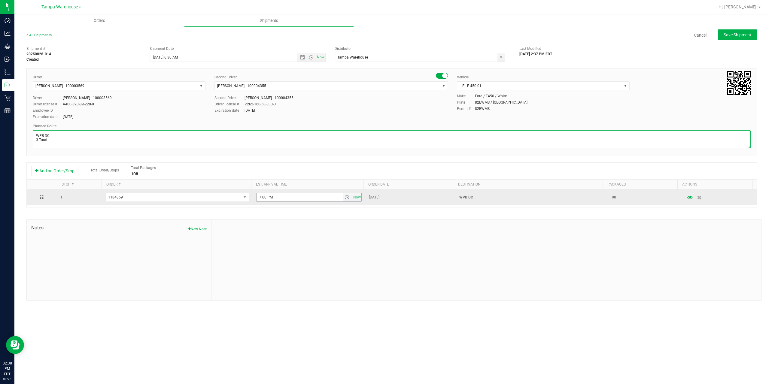
type textarea "WPB DC 3 Total"
drag, startPoint x: 280, startPoint y: 197, endPoint x: 196, endPoint y: 197, distance: 84.4
click at [196, 197] on tr "1 11848591 11849060 11849040 11848674 11848591 11848500 11848327 11848250 11842…" at bounding box center [392, 197] width 730 height 15
paste input "11:00 A"
type input "11:00 AM"
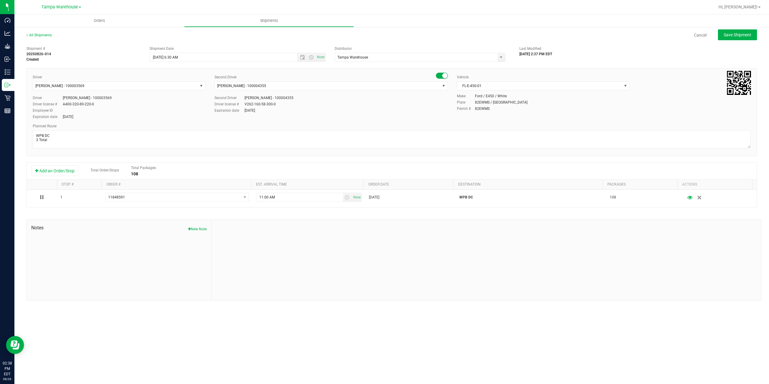
click at [280, 223] on div at bounding box center [485, 260] width 549 height 80
click at [728, 35] on span "Save Shipment" at bounding box center [737, 34] width 28 height 5
type input "8/27/2025 10:30 AM"
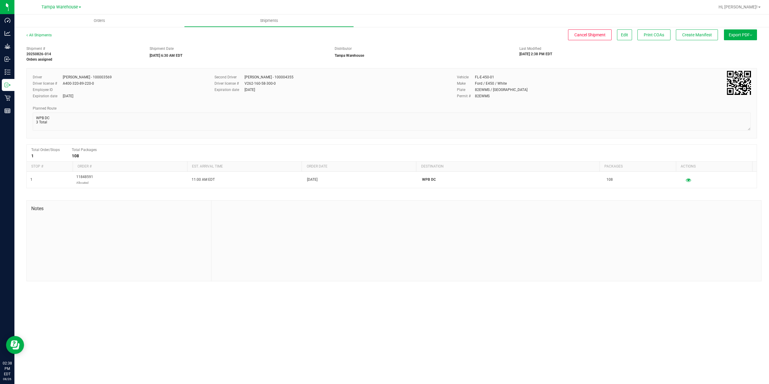
click at [736, 39] on button "Export PDF" at bounding box center [740, 34] width 33 height 11
click at [740, 50] on span "Manifest by Package ID" at bounding box center [731, 48] width 38 height 4
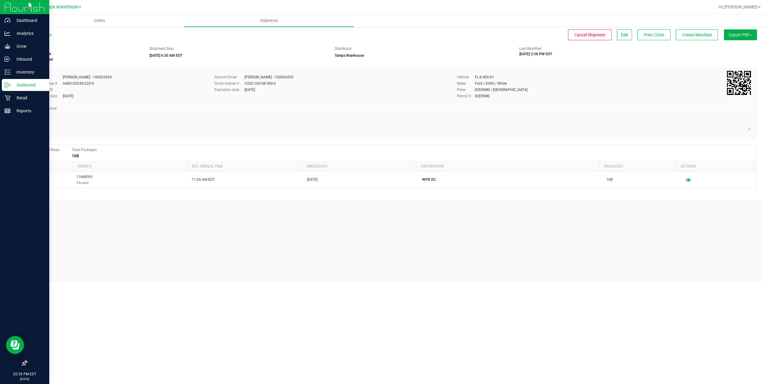
click at [11, 85] on p "Outbound" at bounding box center [29, 84] width 36 height 7
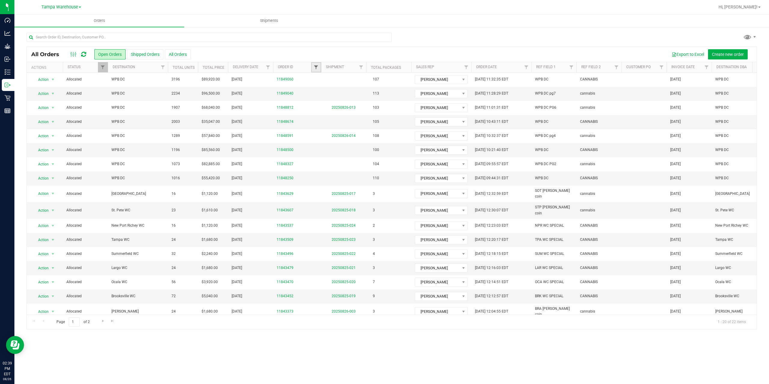
click at [315, 67] on span "Filter" at bounding box center [315, 67] width 5 height 5
type input "8327"
click at [315, 90] on button "Filter" at bounding box center [329, 96] width 29 height 13
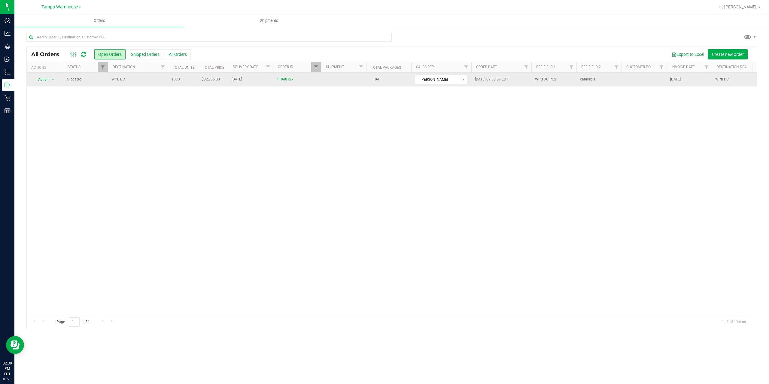
click at [143, 78] on span "WPB DC" at bounding box center [137, 80] width 53 height 6
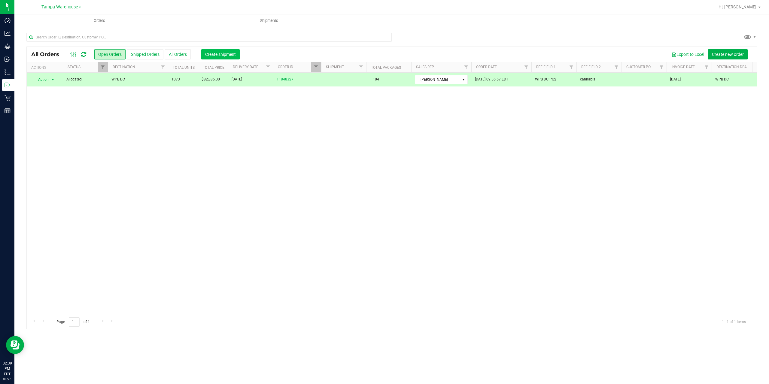
click at [212, 57] on button "Create shipment" at bounding box center [220, 54] width 38 height 10
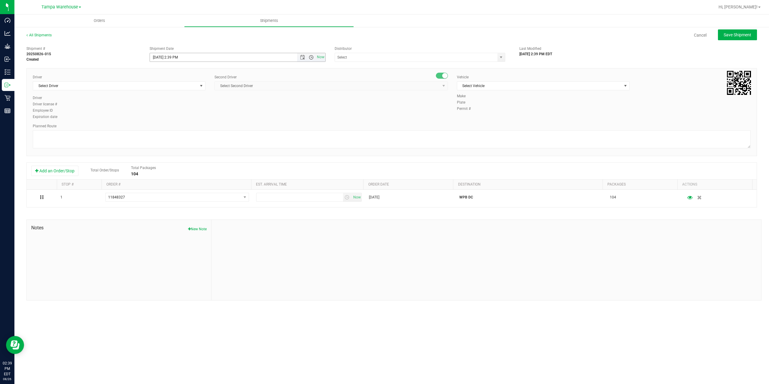
click at [310, 57] on span "Open the time view" at bounding box center [311, 57] width 5 height 5
click at [175, 77] on li "6:30 AM" at bounding box center [237, 78] width 175 height 8
click at [301, 58] on span "Open the date view" at bounding box center [302, 57] width 5 height 5
click at [180, 131] on link "27" at bounding box center [181, 127] width 9 height 9
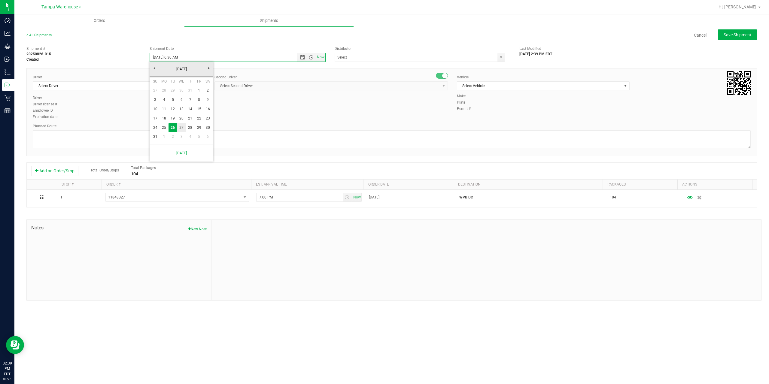
type input "8/27/2025 6:30 AM"
click at [302, 57] on span "Open the date view" at bounding box center [302, 57] width 5 height 5
click at [366, 57] on input "text" at bounding box center [414, 57] width 158 height 8
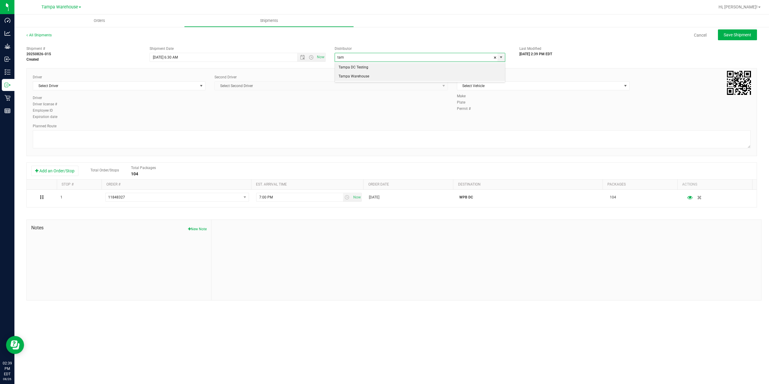
click at [357, 79] on li "Tampa Warehouse" at bounding box center [420, 76] width 170 height 9
type input "Tampa Warehouse"
click at [104, 88] on span "Select Driver" at bounding box center [115, 86] width 165 height 8
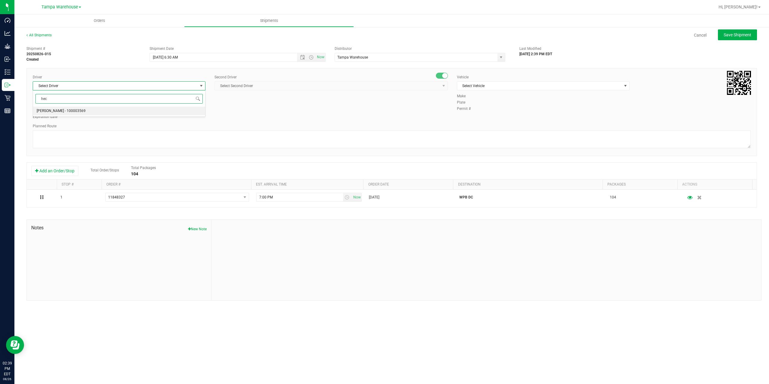
click at [92, 110] on li "Hector Ayala - 100003569" at bounding box center [119, 111] width 172 height 9
type input "hec"
click at [304, 87] on span "Select Second Driver" at bounding box center [327, 86] width 225 height 8
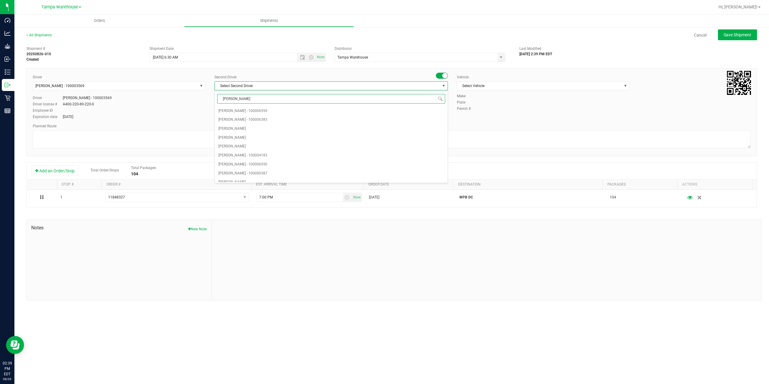
type input "dann"
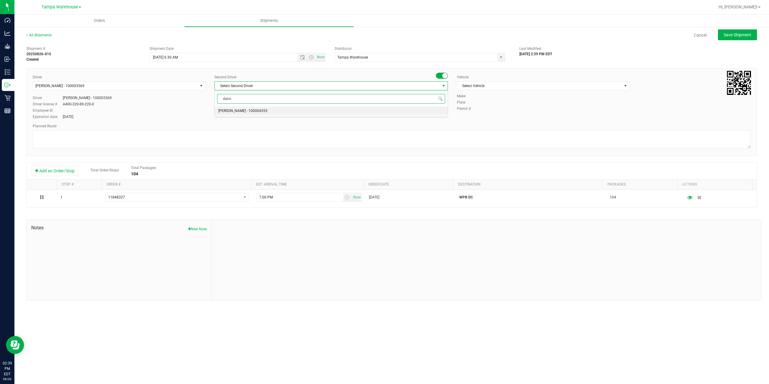
click at [264, 110] on li "Danny Vickers - 100004355" at bounding box center [331, 111] width 233 height 9
click at [496, 83] on span "Select Vehicle" at bounding box center [539, 86] width 165 height 8
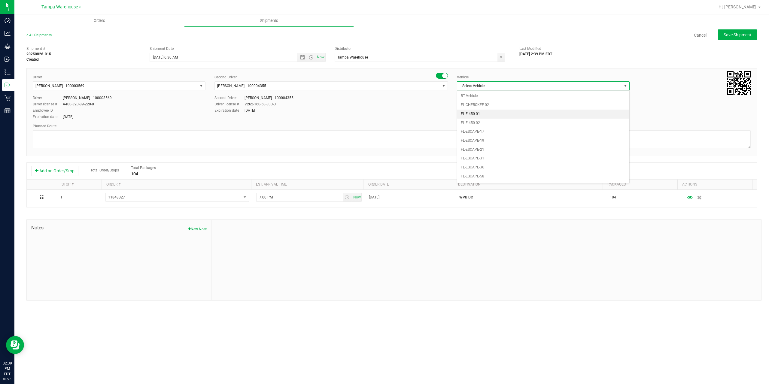
click at [538, 116] on li "FL-E-450-01" at bounding box center [543, 114] width 172 height 9
click at [482, 133] on textarea at bounding box center [392, 139] width 718 height 18
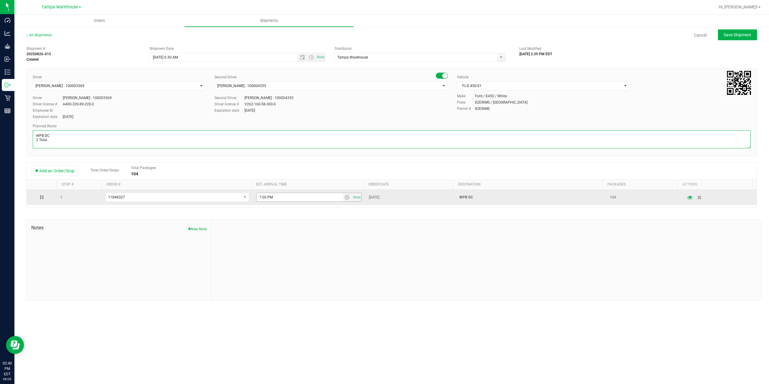
type textarea "WPB DC 2 Total"
drag, startPoint x: 277, startPoint y: 196, endPoint x: 242, endPoint y: 197, distance: 35.4
click at [242, 197] on tr "1 11848327 11849060 11849040 11848674 11848500 11848327 11848250 11842723 11842…" at bounding box center [392, 197] width 730 height 15
paste input "11:00 A"
type input "11:00 AM"
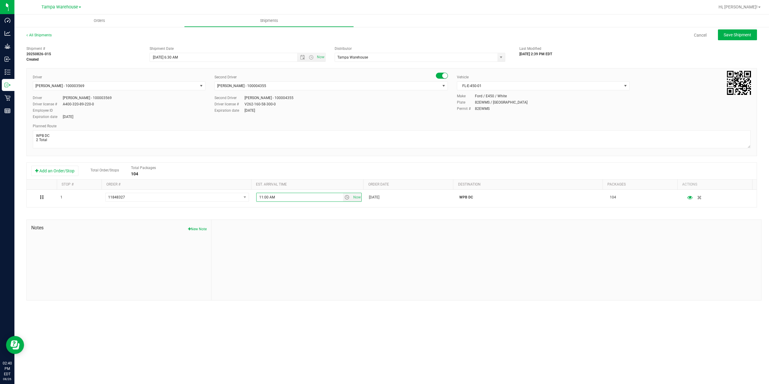
click at [309, 235] on div at bounding box center [485, 260] width 549 height 80
click at [742, 34] on span "Save Shipment" at bounding box center [737, 34] width 28 height 5
type input "8/27/2025 10:30 AM"
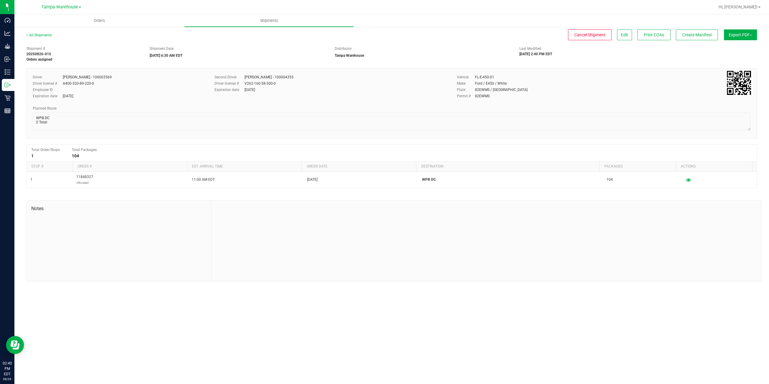
click at [742, 34] on span "Export PDF" at bounding box center [739, 34] width 23 height 5
click at [741, 45] on li "Manifest by Package ID" at bounding box center [738, 48] width 61 height 9
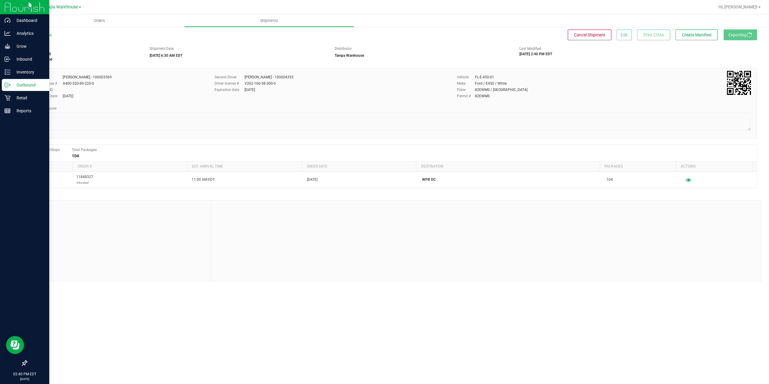
click at [11, 85] on p "Outbound" at bounding box center [29, 84] width 36 height 7
click at [10, 84] on icon at bounding box center [8, 85] width 6 height 6
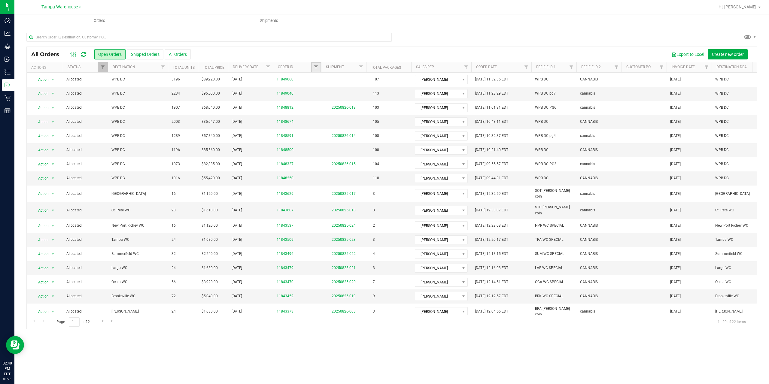
click at [311, 66] on link "Filter" at bounding box center [316, 67] width 10 height 10
type input "8250"
click at [315, 90] on button "Filter" at bounding box center [329, 96] width 29 height 13
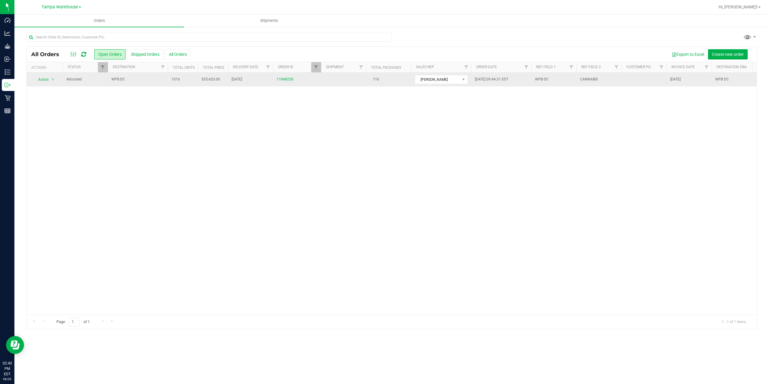
click at [147, 86] on td "WPB DC" at bounding box center [138, 80] width 60 height 14
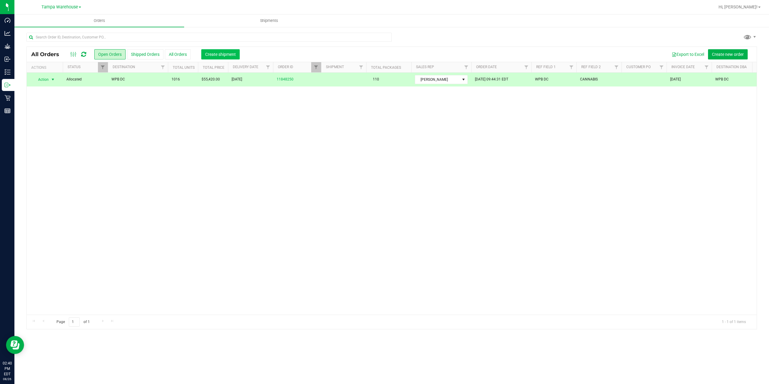
click at [219, 59] on button "Create shipment" at bounding box center [220, 54] width 38 height 10
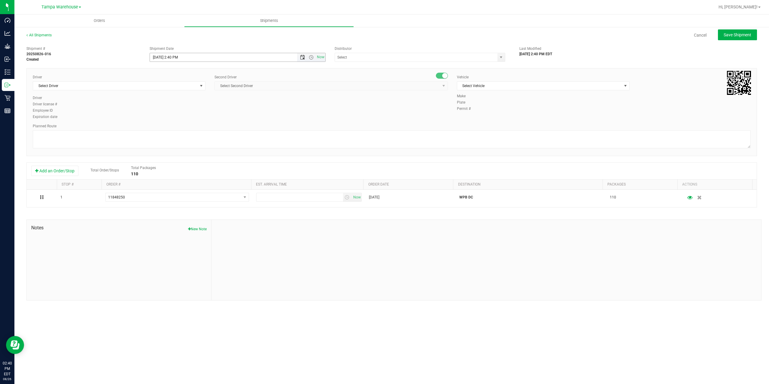
click at [303, 59] on span "Open the date view" at bounding box center [302, 57] width 5 height 5
click at [182, 129] on link "27" at bounding box center [181, 127] width 9 height 9
click at [310, 57] on span "Open the time view" at bounding box center [311, 57] width 5 height 5
click at [181, 107] on li "6:30 AM" at bounding box center [237, 108] width 175 height 8
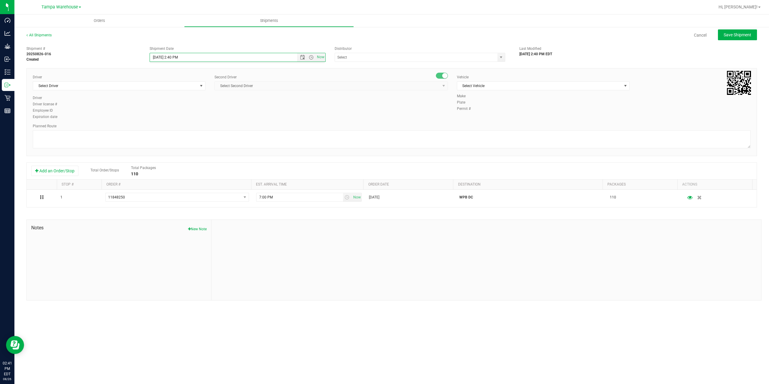
type input "8/27/2025 6:30 AM"
click at [403, 60] on input "text" at bounding box center [414, 57] width 158 height 8
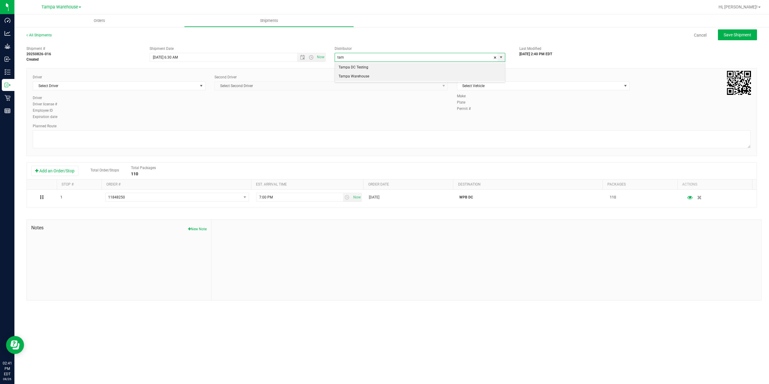
click at [374, 77] on li "Tampa Warehouse" at bounding box center [420, 76] width 170 height 9
type input "Tampa Warehouse"
click at [150, 88] on span "Select Driver" at bounding box center [115, 86] width 165 height 8
click at [523, 341] on div "Orders Shipments All Shipments Cancel Save Shipment Shipment # 20250826-016 Cre…" at bounding box center [391, 199] width 754 height 370
click at [304, 58] on span "Open the date view" at bounding box center [302, 57] width 5 height 5
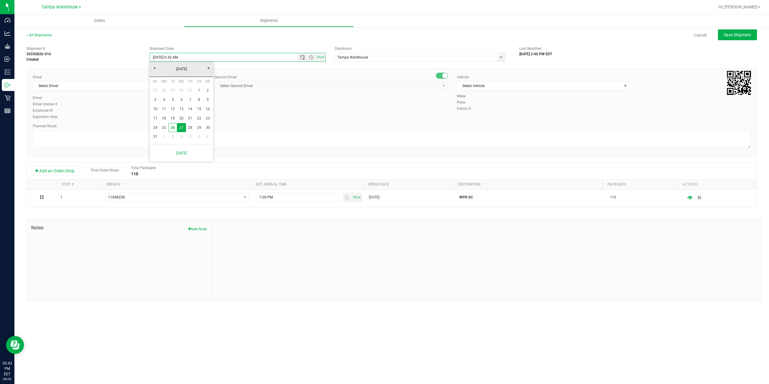
click at [287, 110] on div "Driver Select Driver Select Driver Ian Albritton - 100006559 LOGAN ALLEN - 1000…" at bounding box center [391, 97] width 727 height 46
click at [164, 85] on span "Select Driver" at bounding box center [115, 86] width 165 height 8
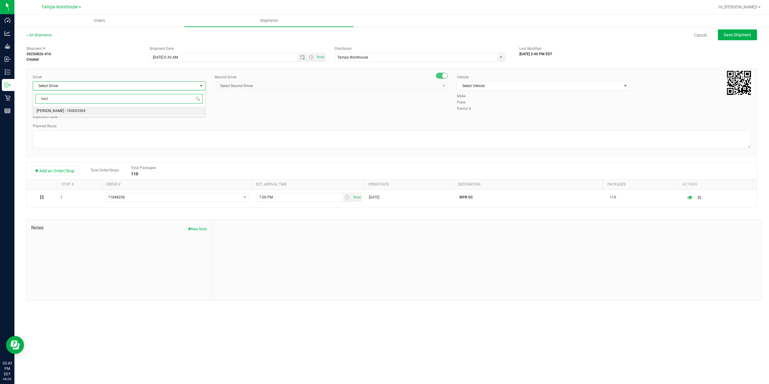
click at [167, 108] on li "Hector Ayala - 100003569" at bounding box center [119, 111] width 172 height 9
type input "hect"
click at [314, 85] on span "Select Second Driver" at bounding box center [327, 86] width 225 height 8
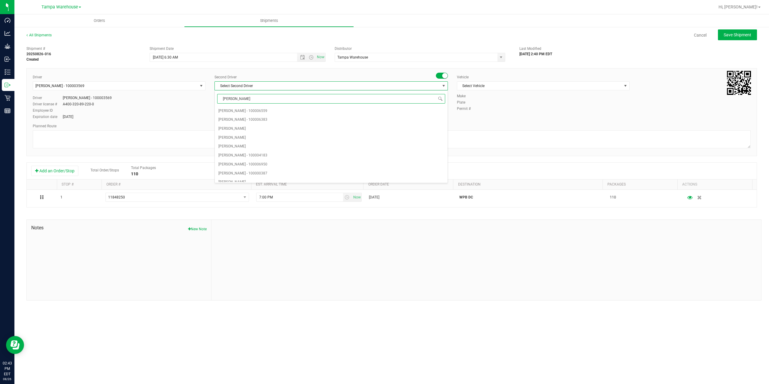
type input "dann"
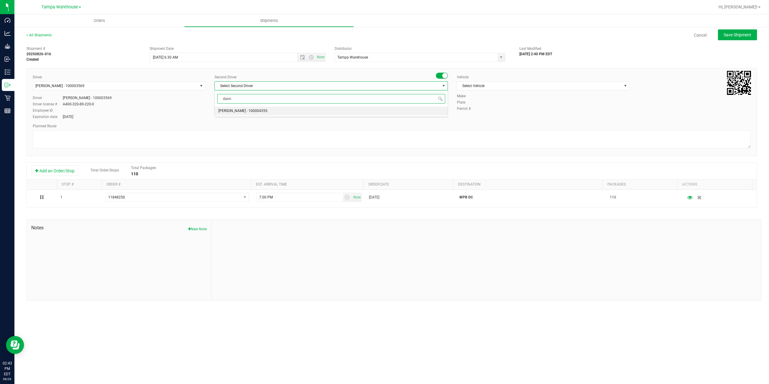
click at [331, 108] on li "Danny Vickers - 100004355" at bounding box center [331, 111] width 233 height 9
click at [527, 85] on span "Select Vehicle" at bounding box center [539, 86] width 165 height 8
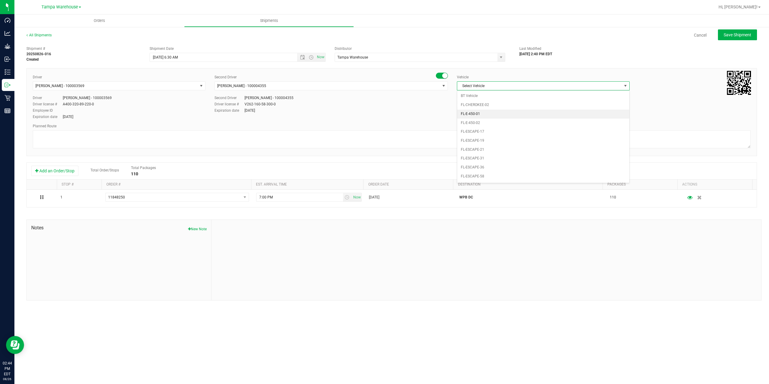
click at [487, 111] on li "FL-E-450-01" at bounding box center [543, 114] width 172 height 9
drag, startPoint x: 453, startPoint y: 139, endPoint x: 452, endPoint y: 130, distance: 8.7
click at [452, 139] on textarea at bounding box center [392, 139] width 718 height 18
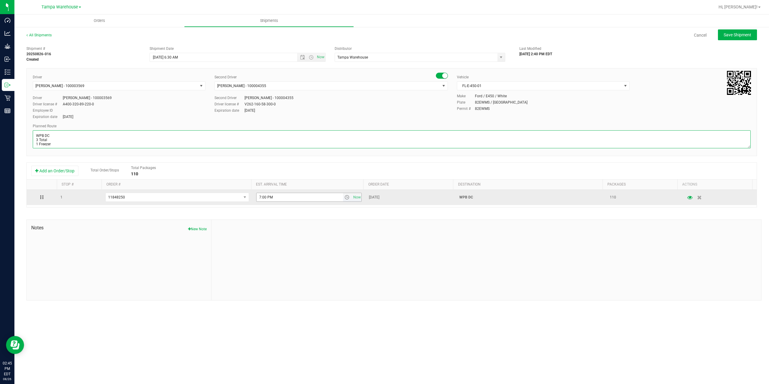
click at [345, 198] on span "select" at bounding box center [346, 197] width 5 height 5
type textarea "WPB DC 3 Total 1 Freezer"
drag, startPoint x: 276, startPoint y: 197, endPoint x: 206, endPoint y: 191, distance: 70.2
click at [207, 191] on tr "1 11848250 11849060 11849040 11848674 11848500 11848250 11842723 11842705 11842…" at bounding box center [392, 197] width 730 height 15
paste input "11:00 A"
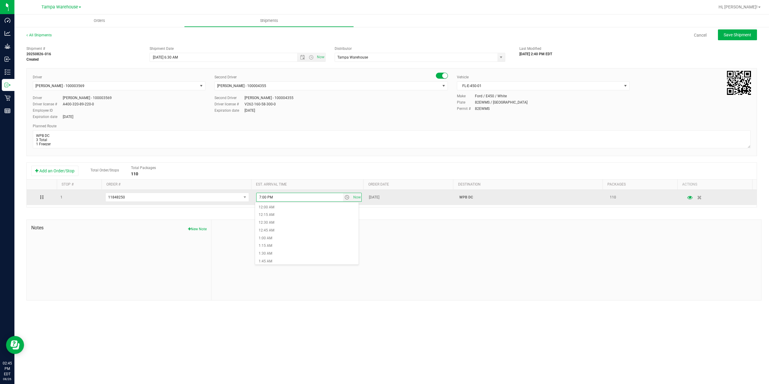
type input "11:00 AM"
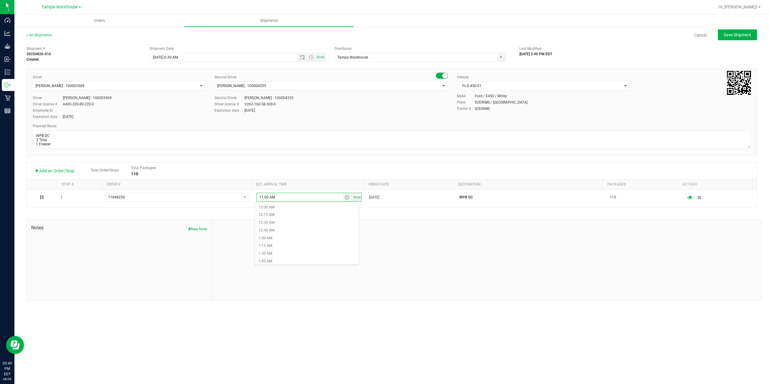
click at [509, 322] on div "Orders Shipments All Shipments Cancel Save Shipment Shipment # 20250826-016 Cre…" at bounding box center [391, 199] width 754 height 370
click at [732, 38] on button "Save Shipment" at bounding box center [737, 34] width 39 height 11
type input "8/27/2025 10:30 AM"
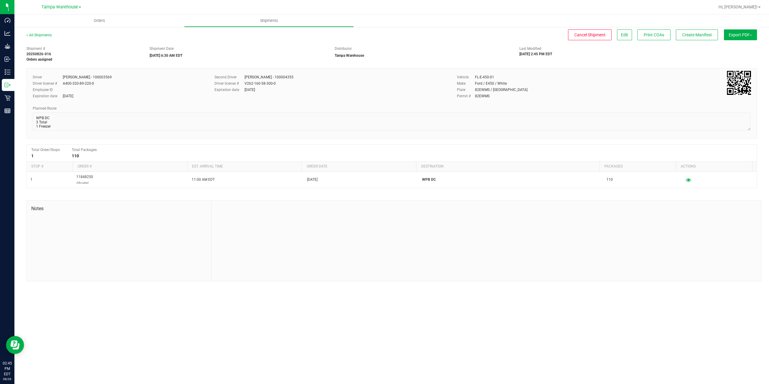
click at [732, 38] on button "Export PDF" at bounding box center [740, 34] width 33 height 11
click at [731, 45] on li "Manifest by Package ID" at bounding box center [738, 48] width 61 height 9
click at [9, 86] on icon at bounding box center [8, 85] width 6 height 6
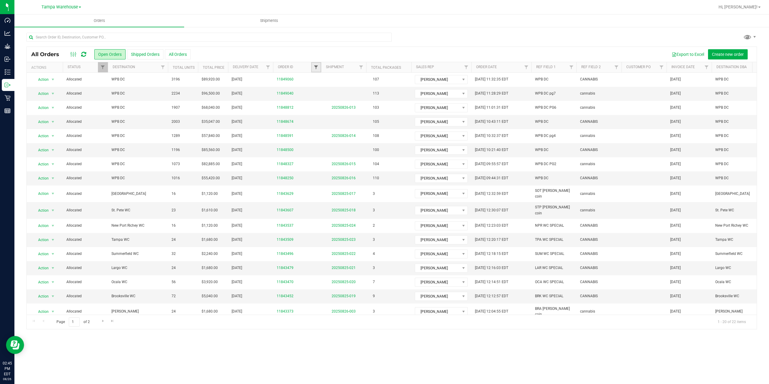
click at [316, 68] on span "Filter" at bounding box center [315, 67] width 5 height 5
type input "8500"
click at [315, 90] on button "Filter" at bounding box center [329, 96] width 29 height 13
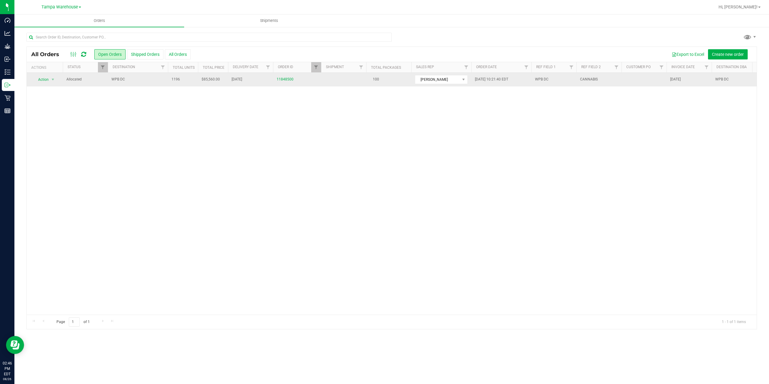
click at [161, 86] on td "WPB DC" at bounding box center [138, 80] width 60 height 14
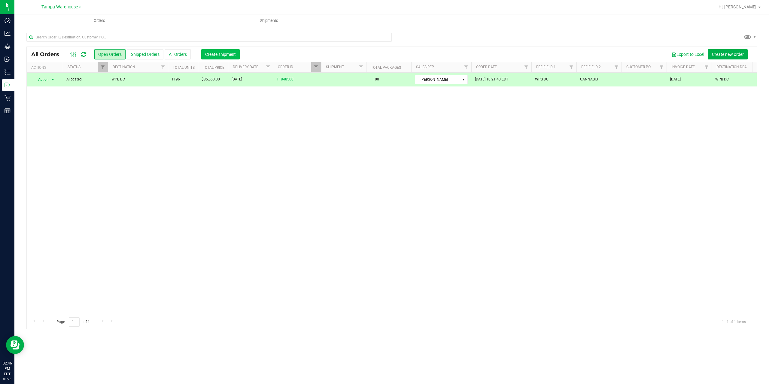
click at [219, 54] on span "Create shipment" at bounding box center [220, 54] width 31 height 5
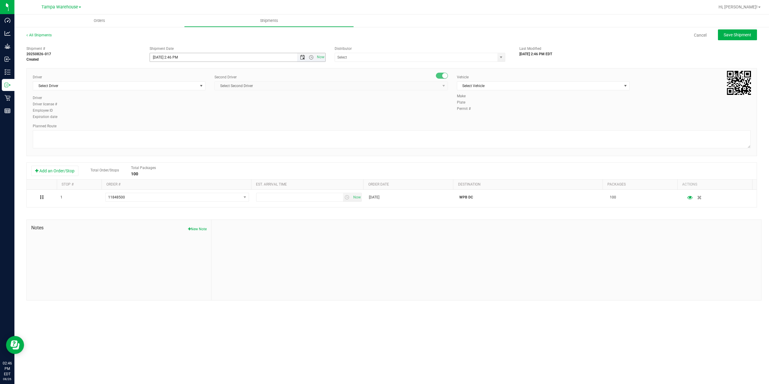
click at [303, 57] on span "Open the date view" at bounding box center [302, 57] width 5 height 5
click at [181, 126] on link "27" at bounding box center [181, 127] width 9 height 9
click at [310, 56] on span "Open the time view" at bounding box center [311, 57] width 5 height 5
click at [175, 104] on li "6:30 AM" at bounding box center [237, 108] width 175 height 8
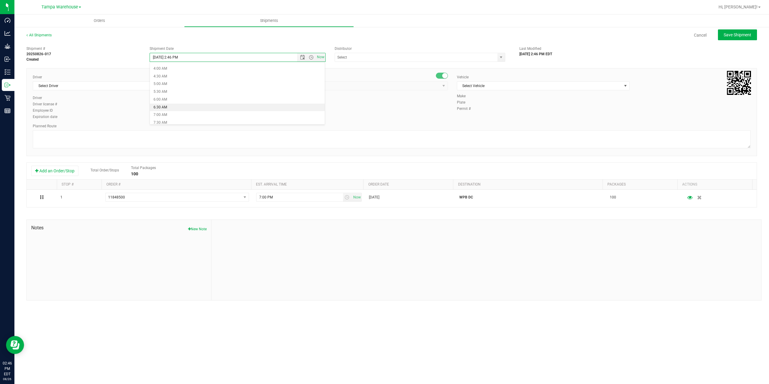
type input "8/27/2025 6:30 AM"
click at [382, 56] on input "text" at bounding box center [414, 57] width 158 height 8
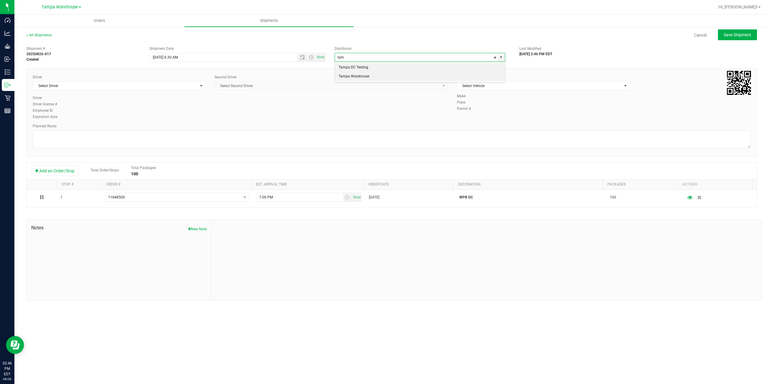
click at [376, 76] on li "Tampa Warehouse" at bounding box center [420, 76] width 170 height 9
type input "Tampa Warehouse"
click at [129, 89] on span "Select Driver" at bounding box center [115, 86] width 165 height 8
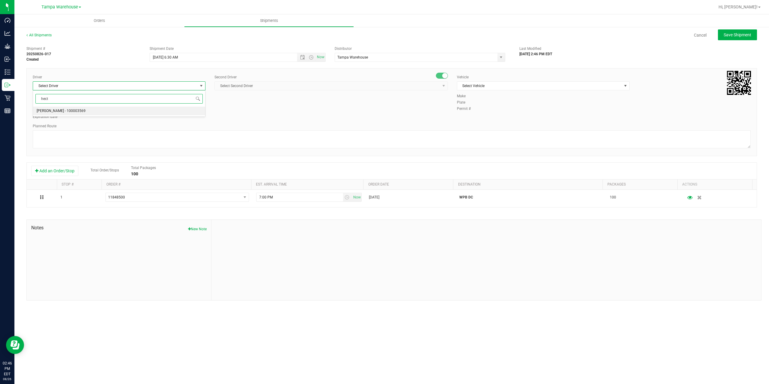
click at [88, 112] on li "Hector Ayala - 100003569" at bounding box center [119, 111] width 172 height 9
type input "hect"
click at [283, 87] on span "Select Second Driver" at bounding box center [327, 86] width 225 height 8
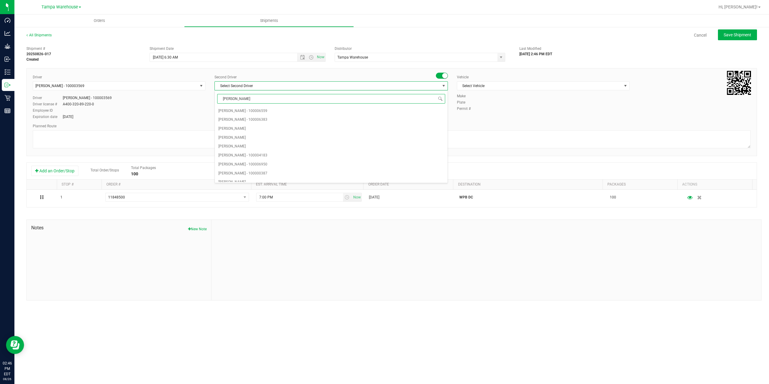
type input "dann"
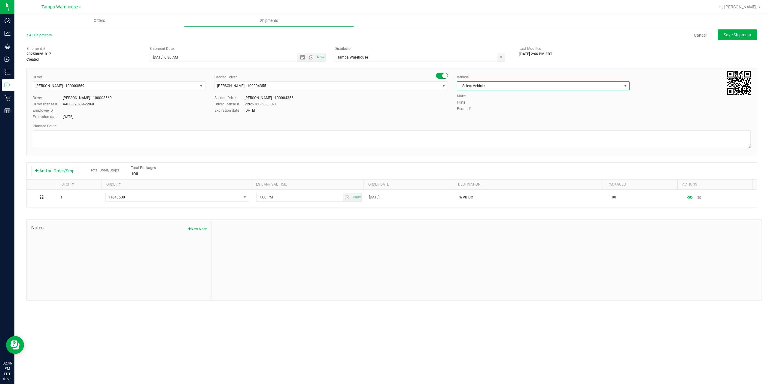
click at [574, 89] on span "Select Vehicle" at bounding box center [539, 86] width 165 height 8
click at [500, 113] on li "FL-E-450-01" at bounding box center [543, 114] width 172 height 9
click at [443, 138] on textarea at bounding box center [392, 139] width 718 height 18
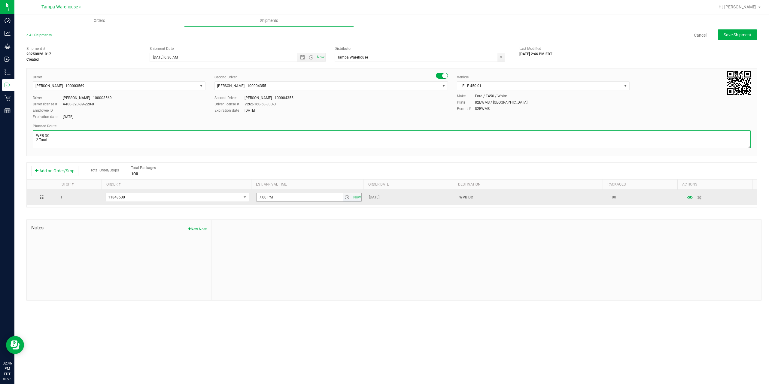
click at [344, 198] on span "select" at bounding box center [346, 197] width 5 height 5
type textarea "WPB DC 2 Total"
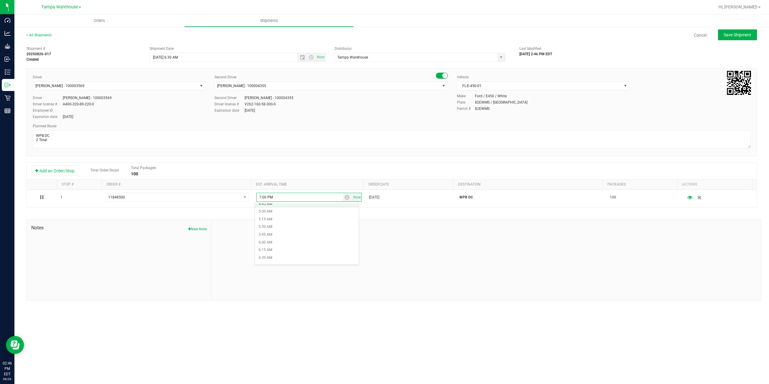
scroll to position [180, 0]
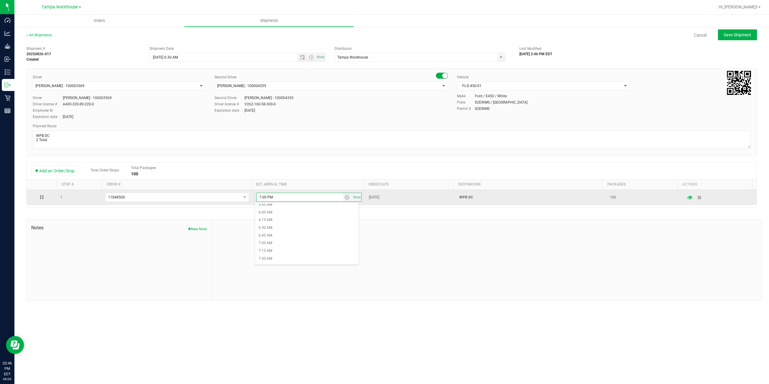
drag, startPoint x: 264, startPoint y: 196, endPoint x: 214, endPoint y: 192, distance: 50.6
click at [215, 193] on tr "1 11848500 11849060 11849040 11848674 11848500 11842723 11842705 11842687 7:00 …" at bounding box center [392, 197] width 730 height 15
paste input "11:00 A"
type input "11:00 AM"
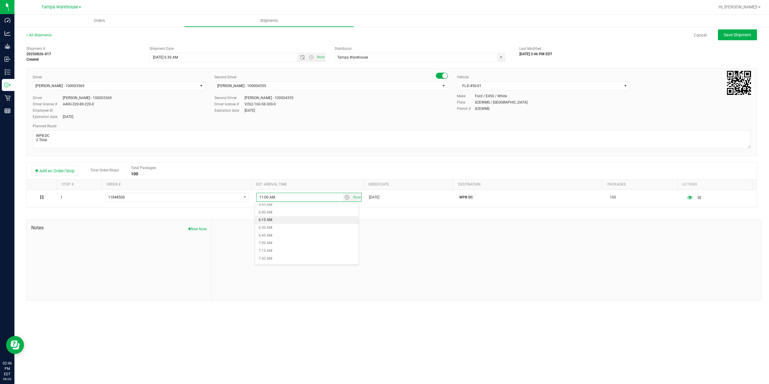
click at [448, 253] on div at bounding box center [485, 260] width 549 height 80
click at [728, 33] on span "Save Shipment" at bounding box center [737, 34] width 28 height 5
type input "8/27/2025 10:30 AM"
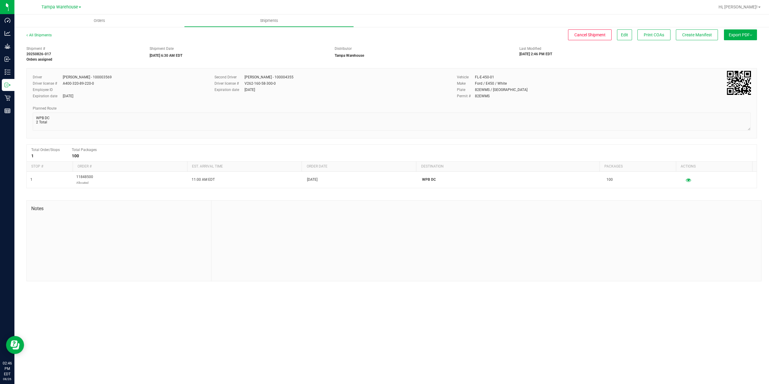
click at [728, 34] on span "Export PDF" at bounding box center [739, 34] width 23 height 5
click at [721, 53] on li "Manifest by Lot" at bounding box center [738, 57] width 61 height 9
click at [741, 34] on span "Export PDF" at bounding box center [739, 34] width 23 height 5
click at [744, 48] on span "Manifest by Package ID" at bounding box center [731, 48] width 38 height 4
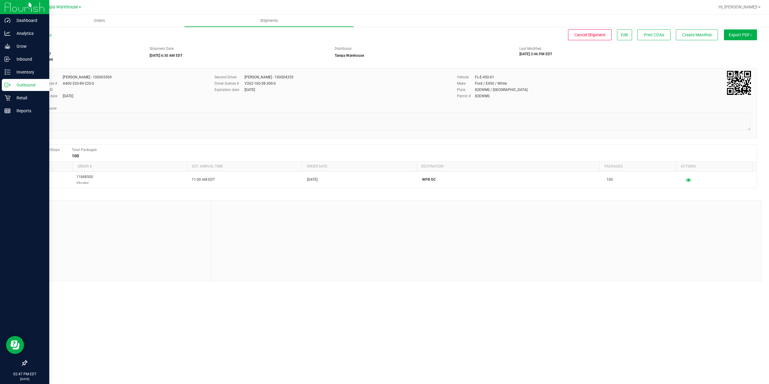
click at [9, 83] on icon at bounding box center [8, 85] width 6 height 6
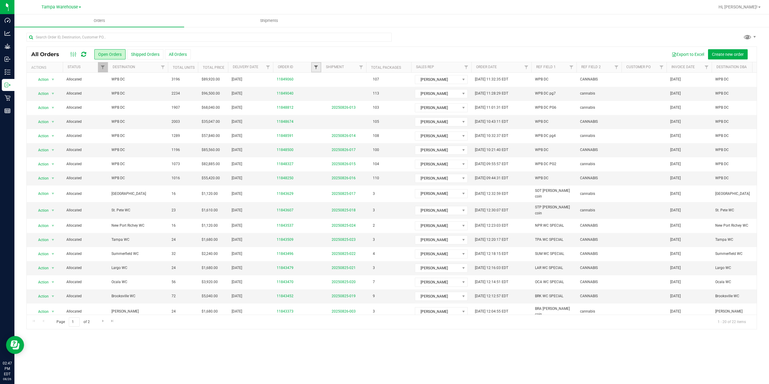
click at [316, 65] on span "Filter" at bounding box center [315, 67] width 5 height 5
type input "8674"
click at [315, 90] on button "Filter" at bounding box center [329, 96] width 29 height 13
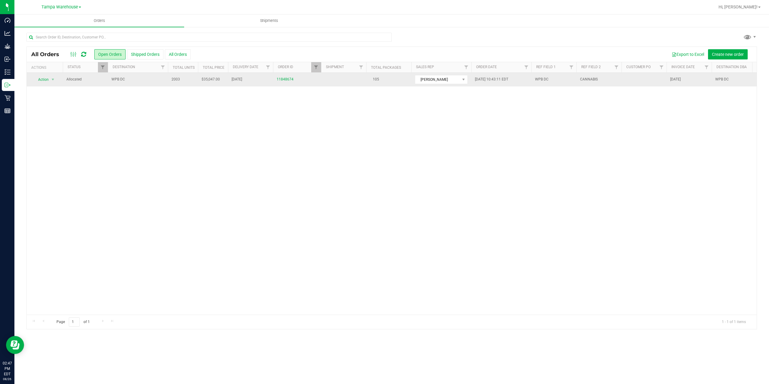
click at [133, 80] on span "WPB DC" at bounding box center [137, 80] width 53 height 6
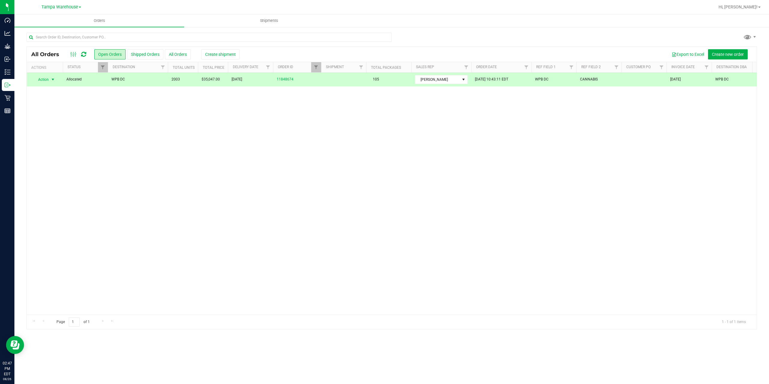
click at [222, 49] on div "All Orders Open Orders Shipped Orders All Orders Create shipment Export to Exce…" at bounding box center [392, 54] width 730 height 15
click at [224, 56] on span "Create shipment" at bounding box center [220, 54] width 31 height 5
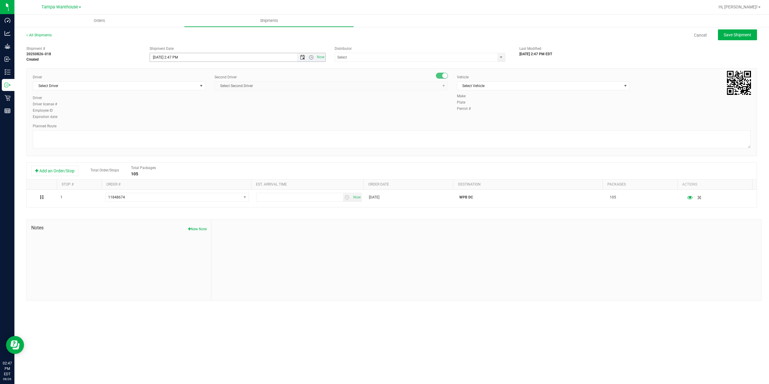
click at [301, 56] on span "Open the date view" at bounding box center [302, 57] width 5 height 5
click at [182, 127] on link "27" at bounding box center [181, 127] width 9 height 9
click at [310, 58] on span "Open the time view" at bounding box center [311, 57] width 5 height 5
click at [179, 105] on li "6:30 AM" at bounding box center [237, 108] width 175 height 8
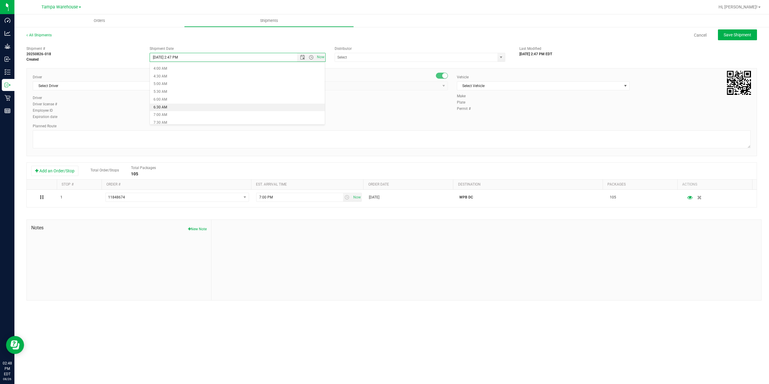
type input "8/27/2025 6:30 AM"
click at [365, 59] on input "text" at bounding box center [414, 57] width 158 height 8
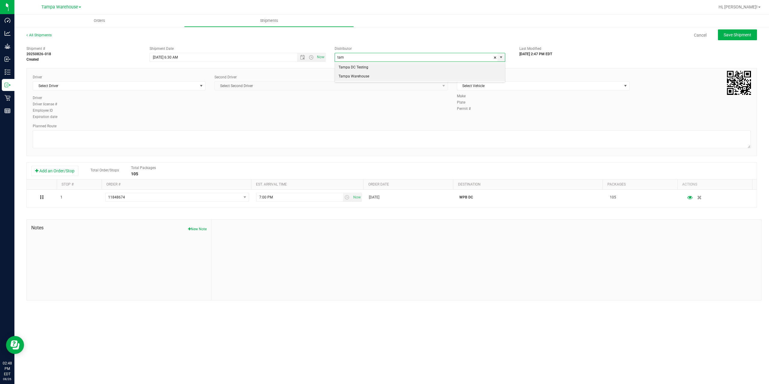
click at [352, 75] on li "Tampa Warehouse" at bounding box center [420, 76] width 170 height 9
type input "Tampa Warehouse"
click at [141, 84] on span "Select Driver" at bounding box center [115, 86] width 165 height 8
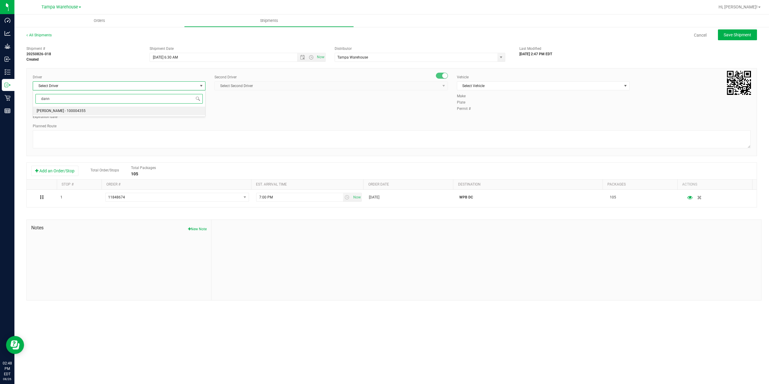
click at [117, 110] on li "Danny Vickers - 100004355" at bounding box center [119, 111] width 172 height 9
type input "dann"
click at [290, 90] on div "Second Driver Select Second Driver Select Second Driver Ian Albritton - 1000065…" at bounding box center [330, 84] width 233 height 21
click at [279, 83] on span "Select Second Driver" at bounding box center [327, 86] width 225 height 8
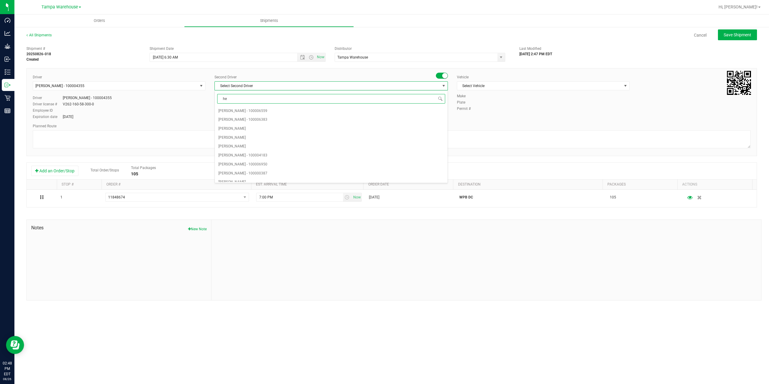
type input "hec"
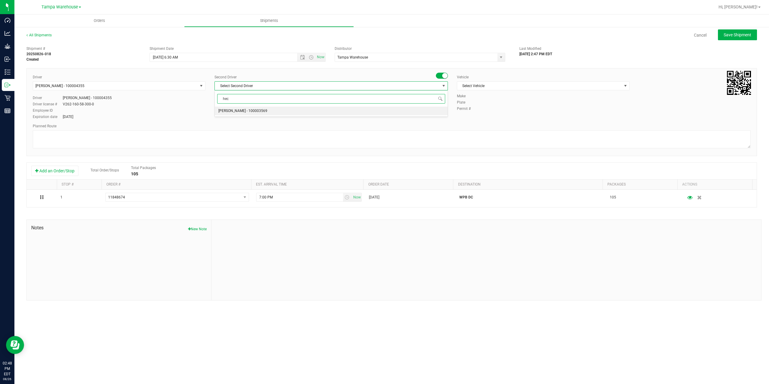
click at [243, 111] on span "Hector Ayala - 100003569" at bounding box center [242, 111] width 49 height 8
click at [521, 85] on span "Select Vehicle" at bounding box center [539, 86] width 165 height 8
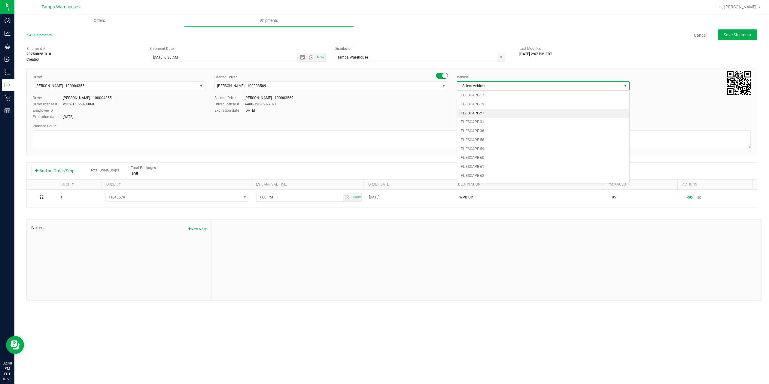
scroll to position [0, 0]
click at [508, 110] on li "FL-E-450-01" at bounding box center [543, 114] width 172 height 9
click at [442, 140] on textarea at bounding box center [392, 139] width 718 height 18
paste textarea "11:00 AM"
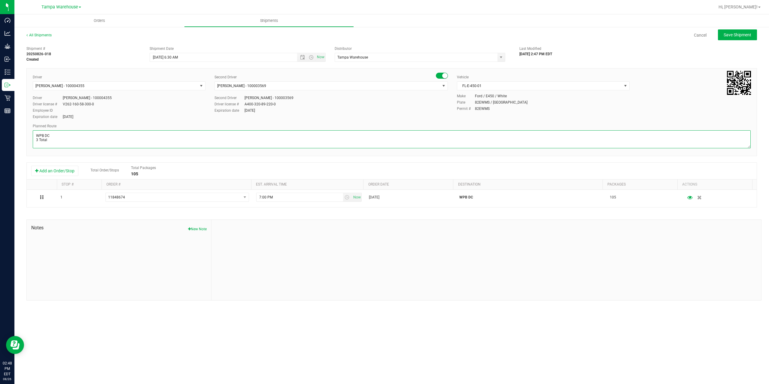
scroll to position [0, 0]
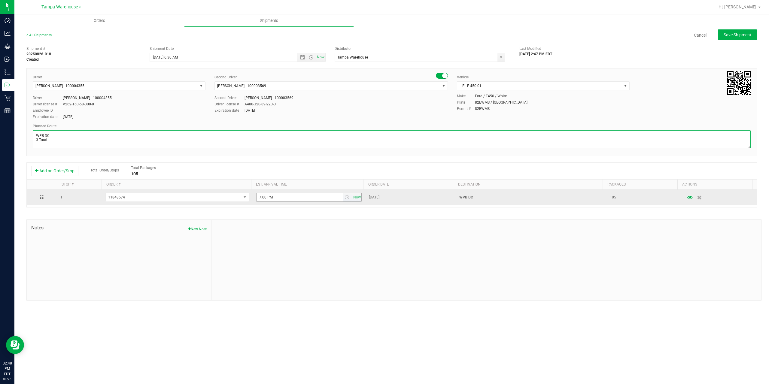
type textarea "WPB DC 3 Total"
drag, startPoint x: 276, startPoint y: 197, endPoint x: 216, endPoint y: 198, distance: 59.1
click at [217, 198] on tr "1 11848674 11849060 11849040 11848674 11842723 11842705 11842687 7:00 PM Now Au…" at bounding box center [392, 197] width 730 height 15
paste input "11:00 A"
type input "11:00 AM"
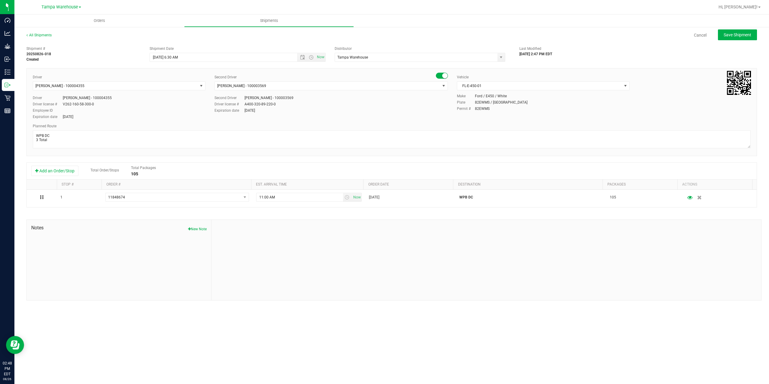
click at [315, 226] on div at bounding box center [485, 260] width 549 height 80
click at [744, 40] on div "All Shipments Cancel Save Shipment" at bounding box center [391, 37] width 730 height 11
click at [745, 38] on button "Save Shipment" at bounding box center [737, 34] width 39 height 11
type input "8/27/2025 10:30 AM"
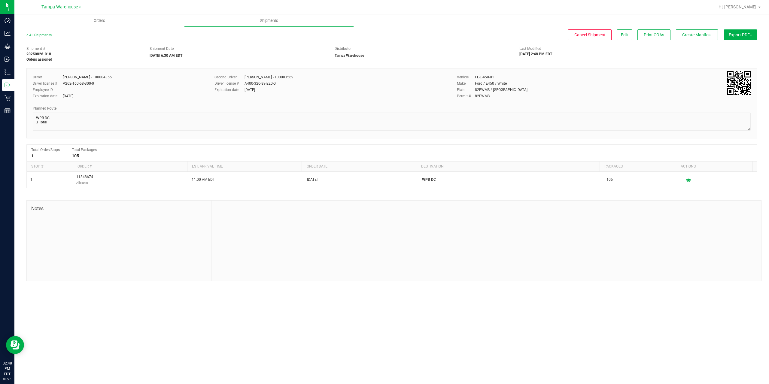
click at [745, 38] on button "Export PDF" at bounding box center [740, 34] width 33 height 11
click at [741, 51] on li "Manifest by Package ID" at bounding box center [738, 48] width 61 height 9
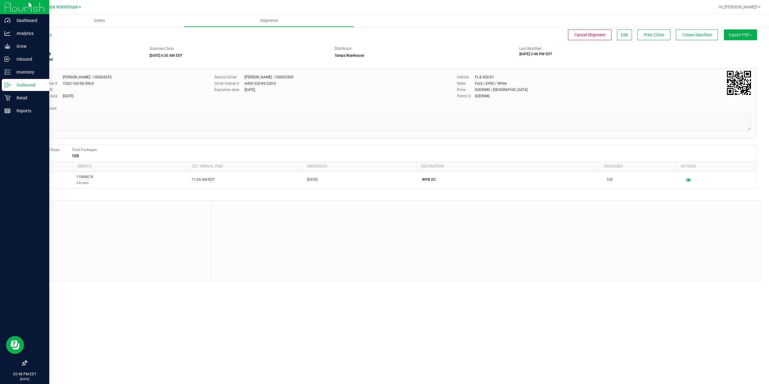
click at [9, 84] on icon at bounding box center [8, 85] width 6 height 6
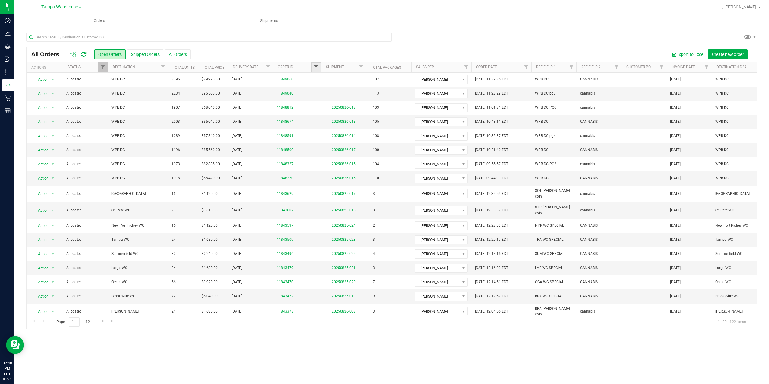
click at [314, 68] on span "Filter" at bounding box center [315, 67] width 5 height 5
type input "9040"
click at [315, 90] on button "Filter" at bounding box center [329, 96] width 29 height 13
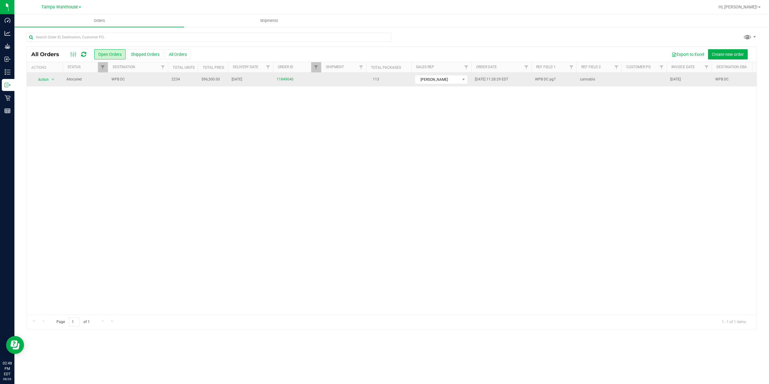
click at [141, 80] on span "WPB DC" at bounding box center [137, 80] width 53 height 6
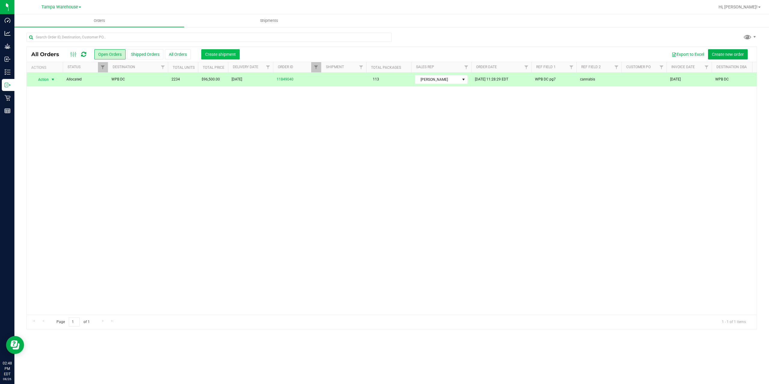
click at [220, 56] on span "Create shipment" at bounding box center [220, 54] width 31 height 5
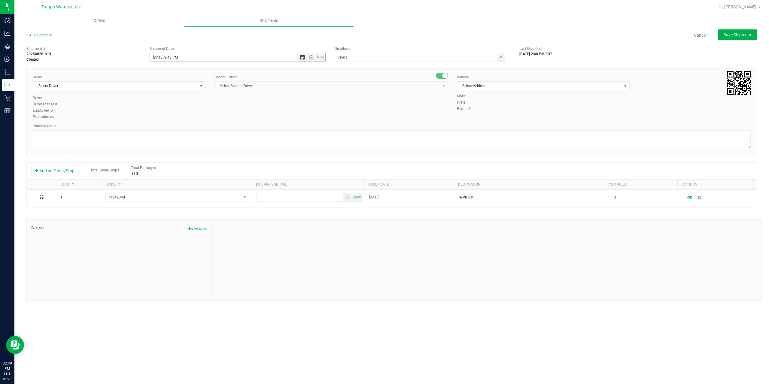
click at [302, 56] on span "Open the date view" at bounding box center [302, 57] width 5 height 5
click at [181, 127] on link "27" at bounding box center [181, 127] width 9 height 9
click at [311, 59] on span "Open the time view" at bounding box center [311, 57] width 5 height 5
click at [160, 105] on li "6:30 AM" at bounding box center [237, 108] width 175 height 8
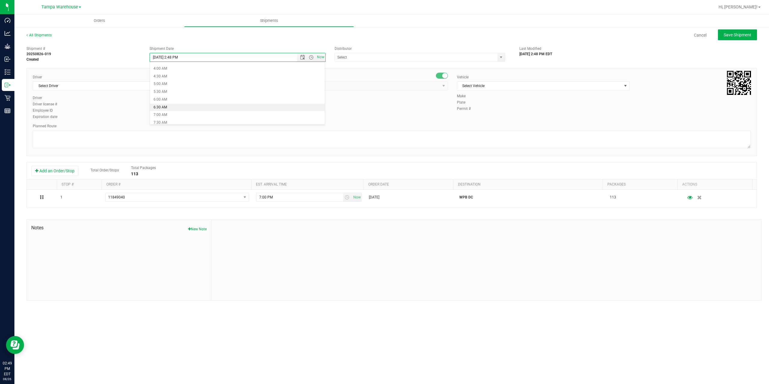
type input "8/27/2025 6:30 AM"
click at [354, 55] on input "text" at bounding box center [414, 57] width 158 height 8
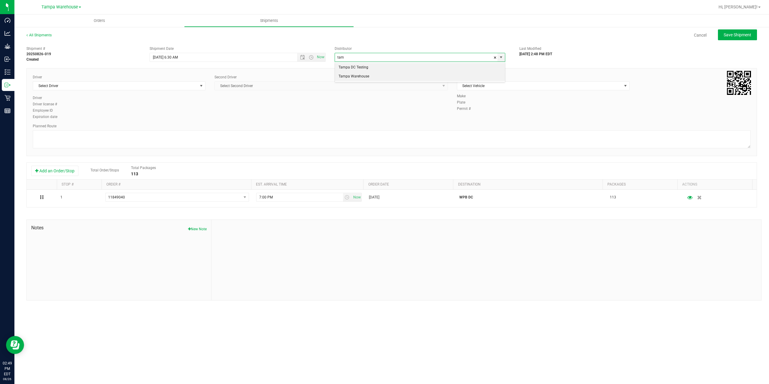
click at [358, 80] on li "Tampa Warehouse" at bounding box center [420, 76] width 170 height 9
type input "Tampa Warehouse"
click at [127, 82] on span "Select Driver" at bounding box center [115, 86] width 165 height 8
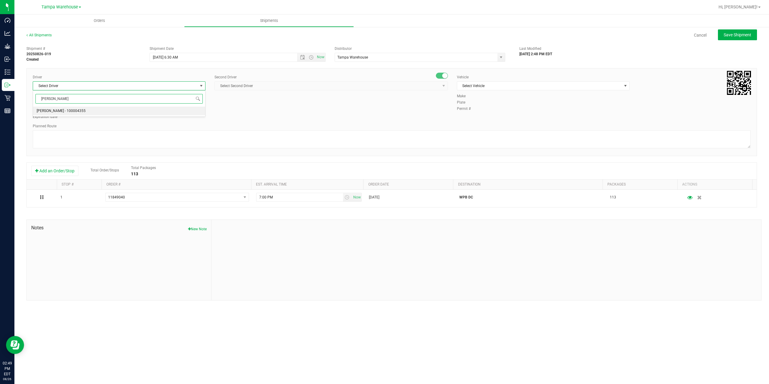
click at [73, 112] on span "Danny Vickers - 100004355" at bounding box center [61, 111] width 49 height 8
type input "danny"
click at [314, 84] on span "Select Second Driver" at bounding box center [327, 86] width 225 height 8
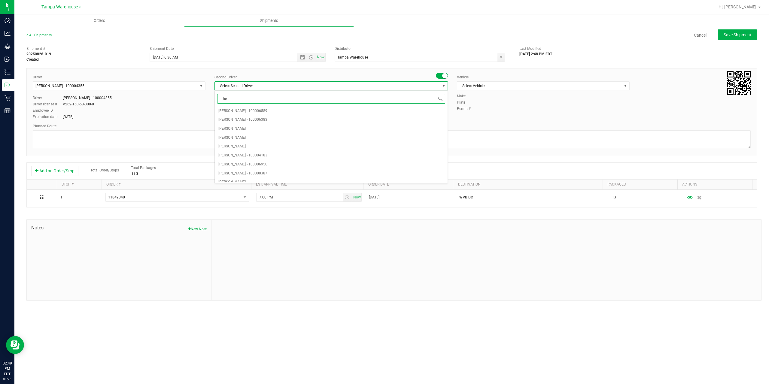
type input "hec"
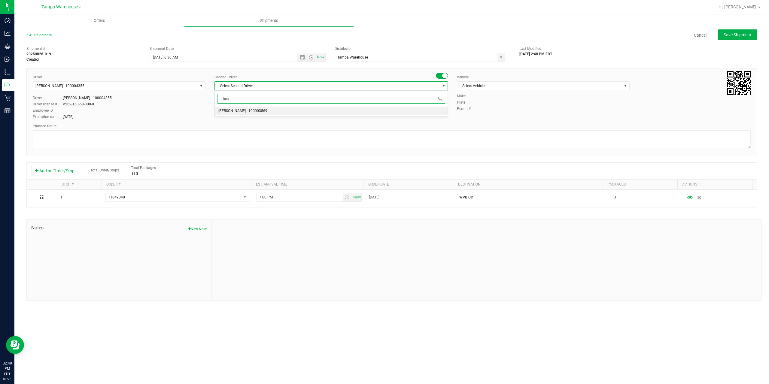
click at [301, 109] on li "Hector Ayala - 100003569" at bounding box center [331, 111] width 233 height 9
click at [546, 88] on span "Select Vehicle" at bounding box center [539, 86] width 165 height 8
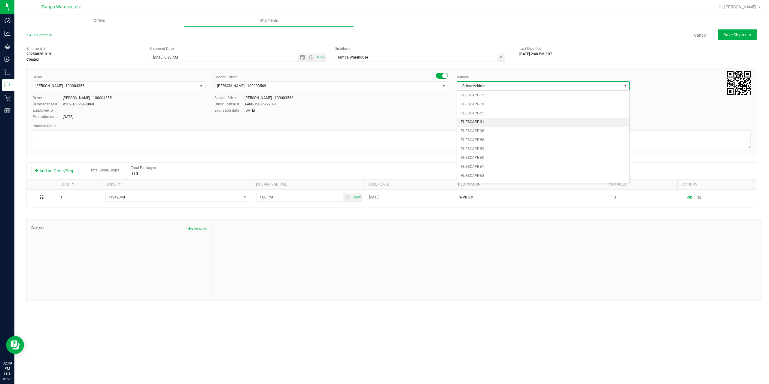
scroll to position [0, 0]
click at [503, 115] on li "FL-E-450-01" at bounding box center [543, 114] width 172 height 9
click at [465, 136] on textarea at bounding box center [392, 139] width 718 height 18
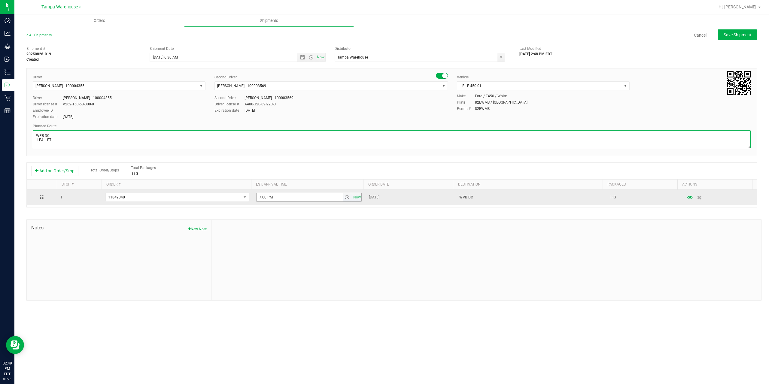
type textarea "WPB DC 1 PALLET"
drag, startPoint x: 289, startPoint y: 201, endPoint x: 184, endPoint y: 197, distance: 104.8
click at [186, 201] on tr "1 11849040 11849060 11849040 11842723 11842705 11842687 7:00 PM Now Aug 26, 202…" at bounding box center [392, 197] width 730 height 15
paste input "11:00 A"
type input "11:00 AM"
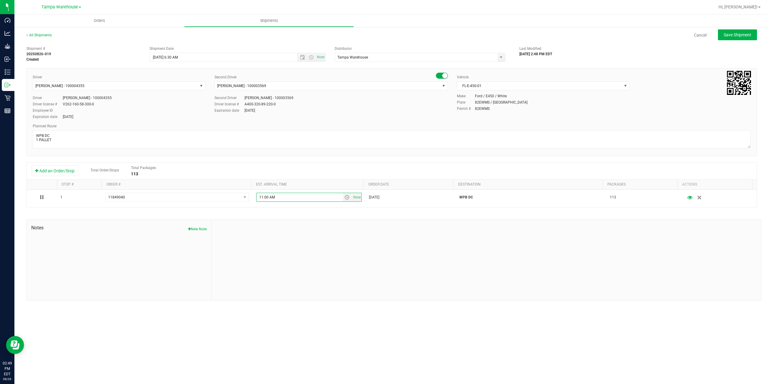
click at [305, 249] on div at bounding box center [485, 260] width 549 height 80
click at [737, 33] on span "Save Shipment" at bounding box center [737, 34] width 28 height 5
type input "8/27/2025 10:30 AM"
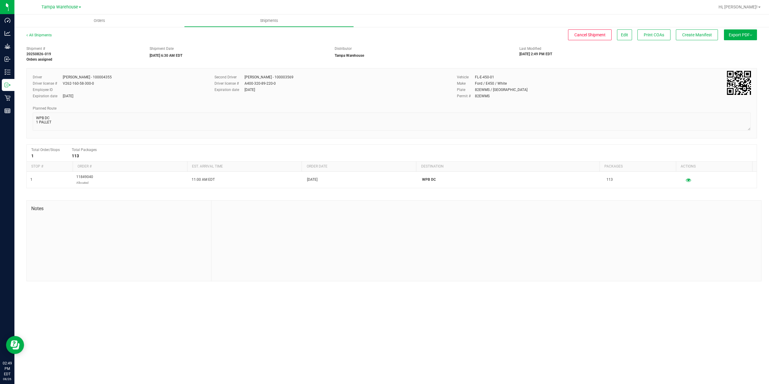
click at [737, 33] on span "Export PDF" at bounding box center [739, 34] width 23 height 5
click at [738, 47] on span "Manifest by Package ID" at bounding box center [731, 48] width 38 height 4
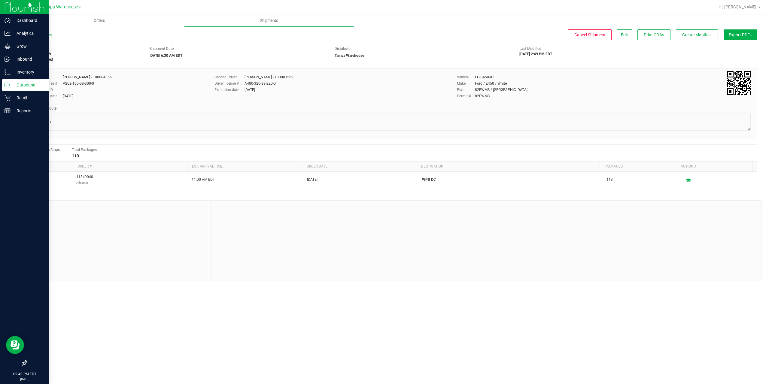
click at [10, 87] on icon at bounding box center [8, 85] width 6 height 6
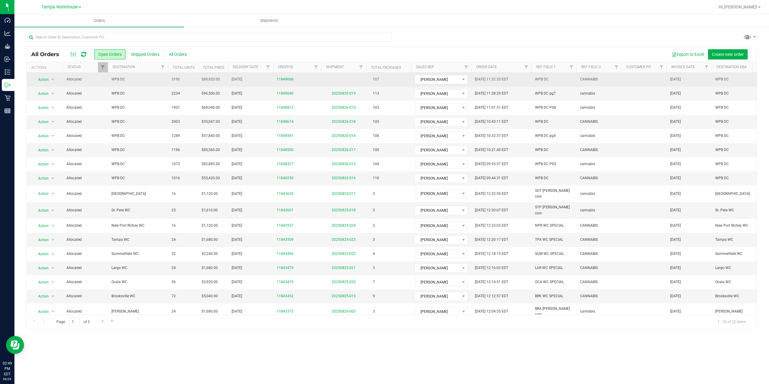
click at [131, 81] on span "WPB DC" at bounding box center [137, 80] width 53 height 6
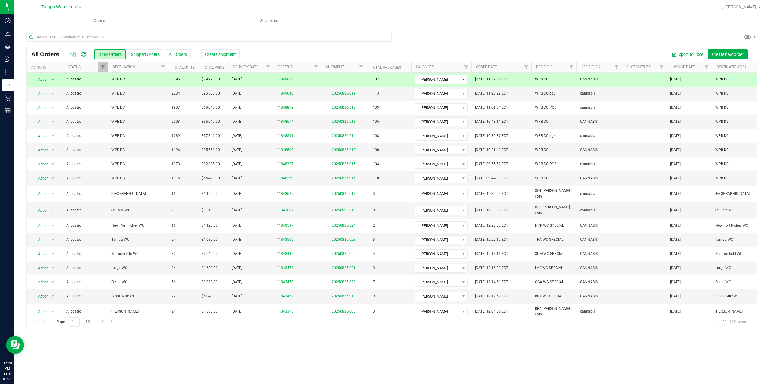
click at [131, 81] on span "WPB DC" at bounding box center [137, 80] width 53 height 6
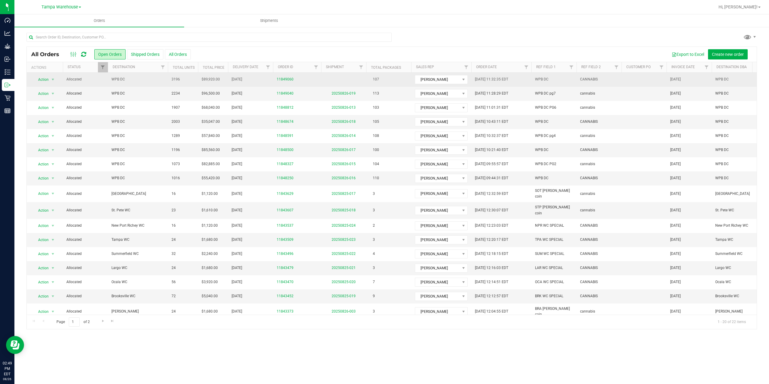
click at [131, 81] on span "WPB DC" at bounding box center [137, 80] width 53 height 6
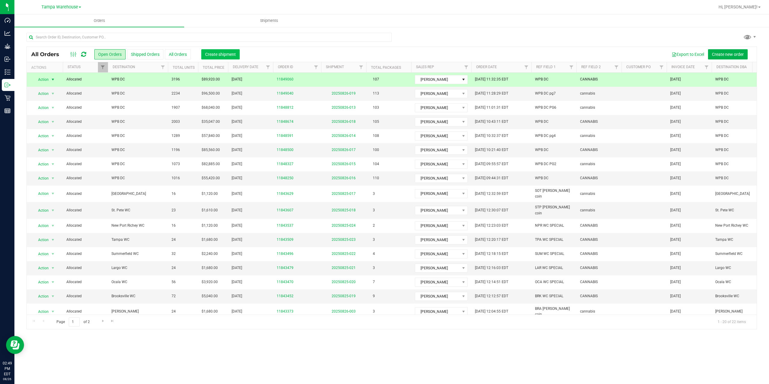
click at [217, 55] on span "Create shipment" at bounding box center [220, 54] width 31 height 5
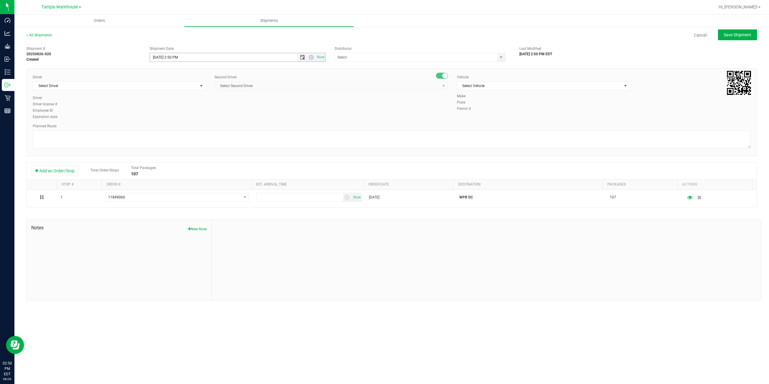
click at [302, 57] on span "Open the date view" at bounding box center [302, 57] width 5 height 5
click at [182, 127] on link "27" at bounding box center [181, 127] width 9 height 9
click at [311, 59] on span "Open the time view" at bounding box center [311, 57] width 5 height 5
click at [237, 106] on li "6:30 AM" at bounding box center [237, 108] width 175 height 8
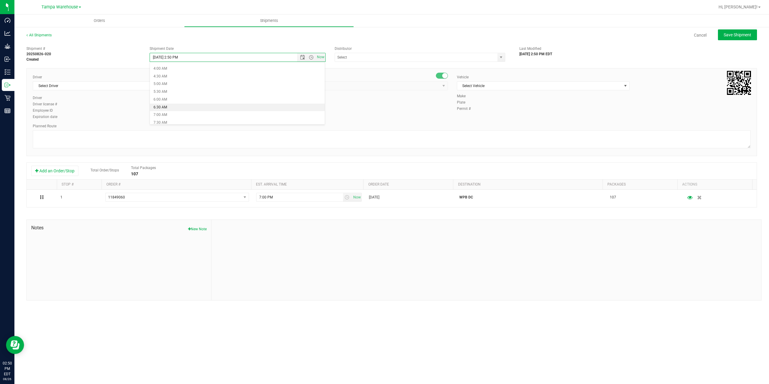
type input "8/27/2025 6:30 AM"
click at [371, 60] on input "text" at bounding box center [414, 57] width 158 height 8
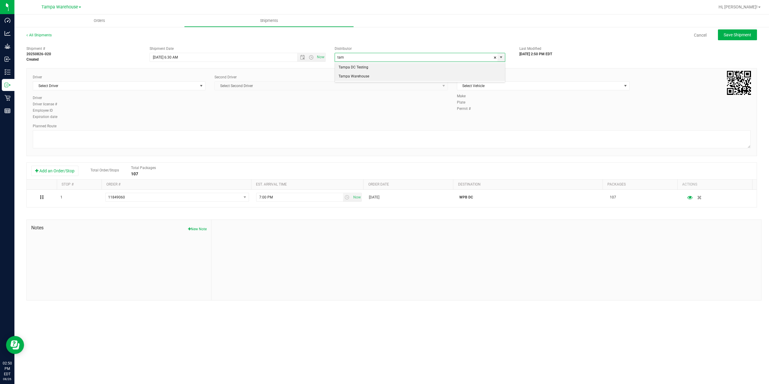
click at [364, 77] on li "Tampa Warehouse" at bounding box center [420, 76] width 170 height 9
type input "Tampa Warehouse"
click at [131, 90] on span "Select Driver" at bounding box center [115, 86] width 165 height 8
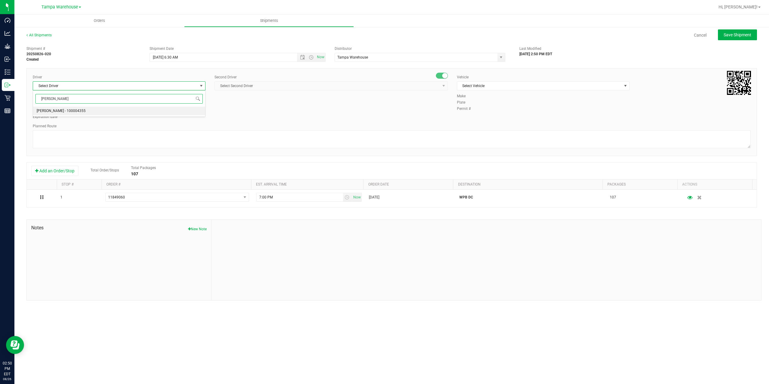
click at [58, 110] on span "Danny Vickers - 100004355" at bounding box center [61, 111] width 49 height 8
type input "danny"
click at [257, 86] on span "Select Second Driver" at bounding box center [327, 86] width 225 height 8
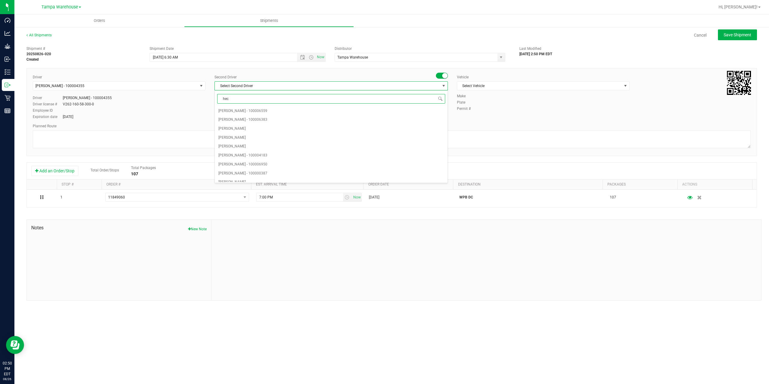
type input "hect"
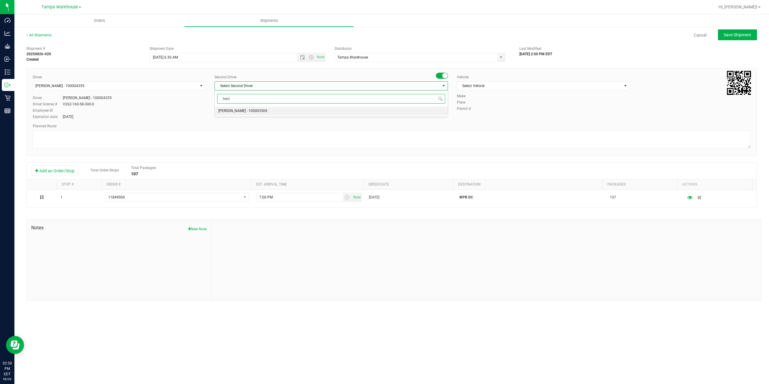
click at [244, 112] on span "Hector Ayala - 100003569" at bounding box center [242, 111] width 49 height 8
click at [555, 87] on span "Select Vehicle" at bounding box center [539, 86] width 165 height 8
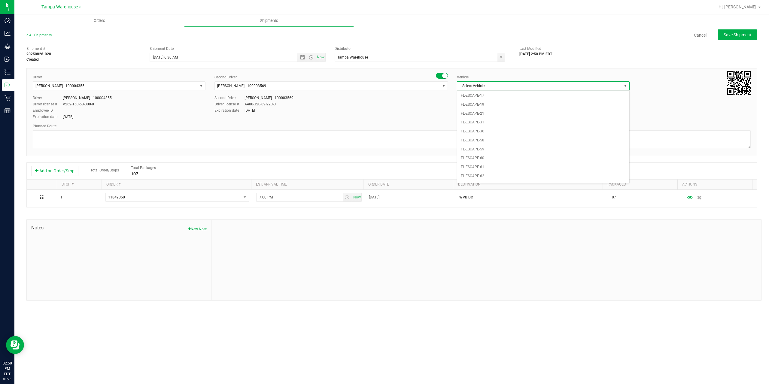
scroll to position [0, 0]
click at [510, 116] on li "FL-E-450-01" at bounding box center [543, 114] width 172 height 9
click at [412, 142] on textarea at bounding box center [392, 139] width 718 height 18
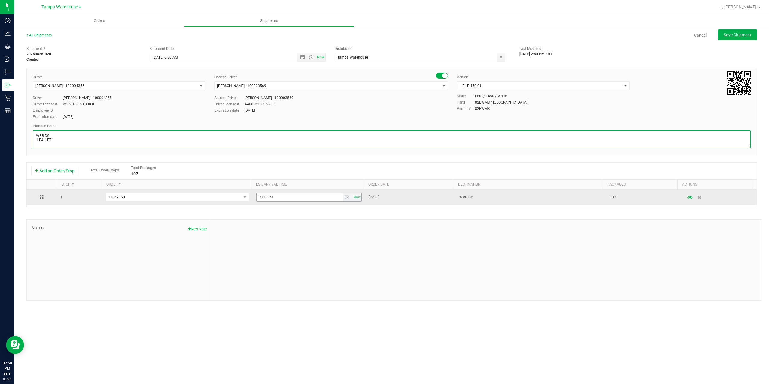
type textarea "WPB DC 1 PALLET"
drag, startPoint x: 282, startPoint y: 194, endPoint x: 199, endPoint y: 203, distance: 83.3
click at [215, 203] on tr "1 11849060 11849060 11842723 11842705 11842687 7:00 PM Now Aug 26, 2025 WPB DC …" at bounding box center [392, 197] width 730 height 15
paste input "11:00 A"
type input "11:00 AM"
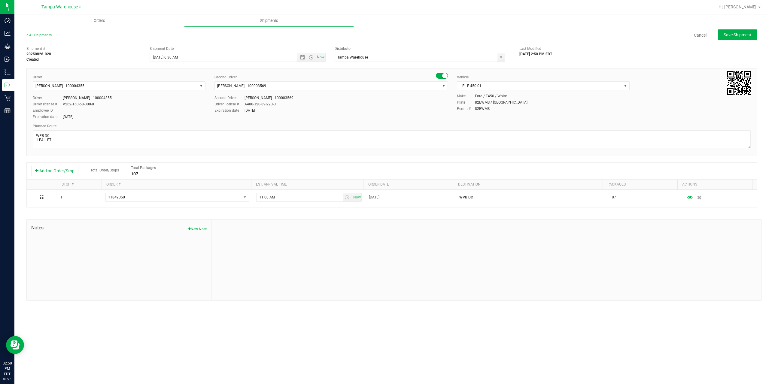
click at [298, 237] on div at bounding box center [485, 260] width 549 height 80
click at [738, 36] on span "Save Shipment" at bounding box center [737, 34] width 28 height 5
type input "8/27/2025 10:30 AM"
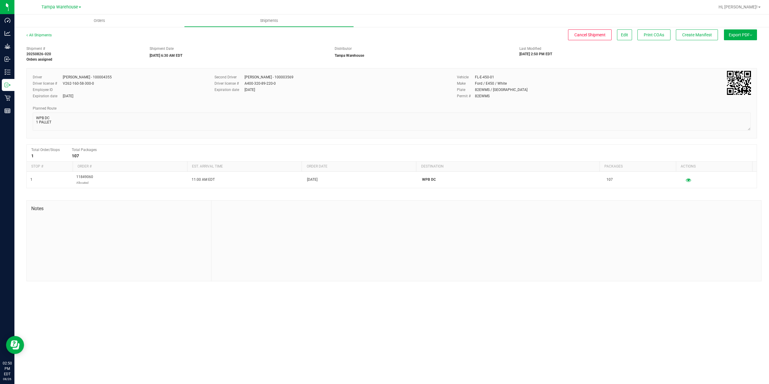
click at [739, 36] on span "Export PDF" at bounding box center [739, 34] width 23 height 5
click at [739, 45] on li "Manifest by Package ID" at bounding box center [738, 48] width 61 height 9
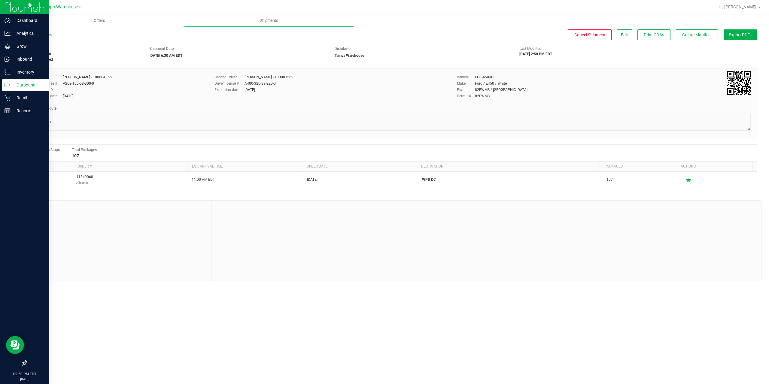
click at [6, 87] on icon at bounding box center [8, 85] width 6 height 6
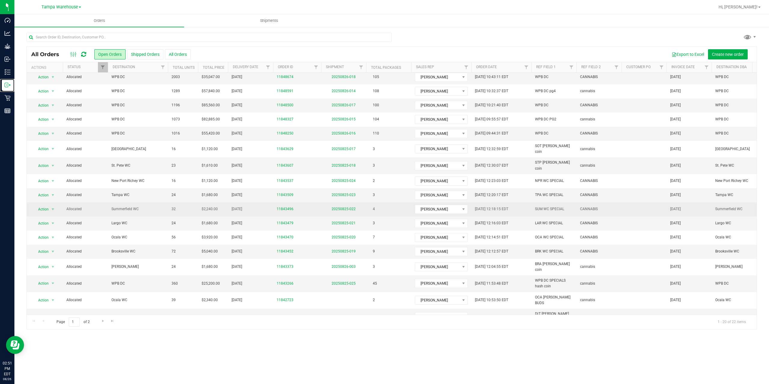
scroll to position [47, 0]
